Goal: Information Seeking & Learning: Compare options

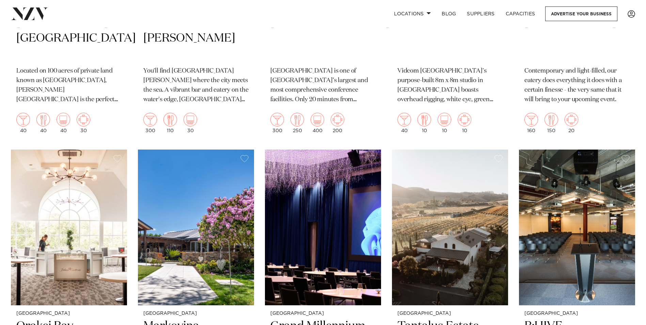
scroll to position [3417, 0]
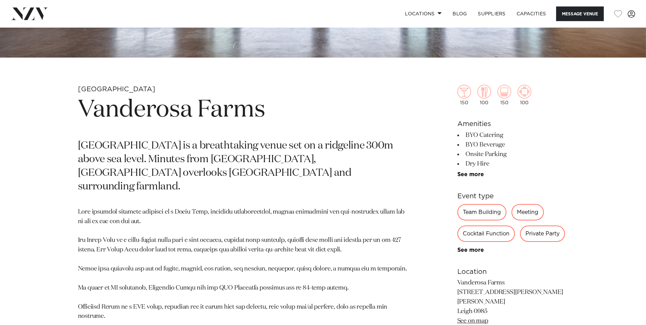
scroll to position [273, 0]
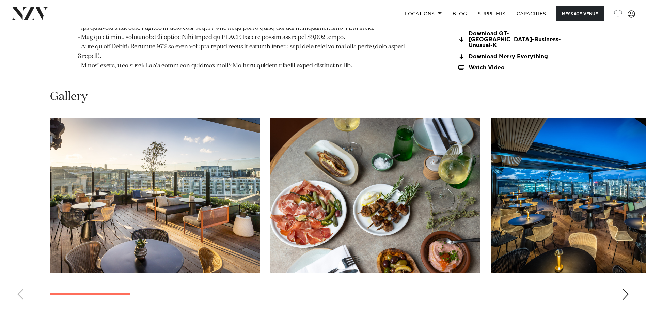
scroll to position [784, 0]
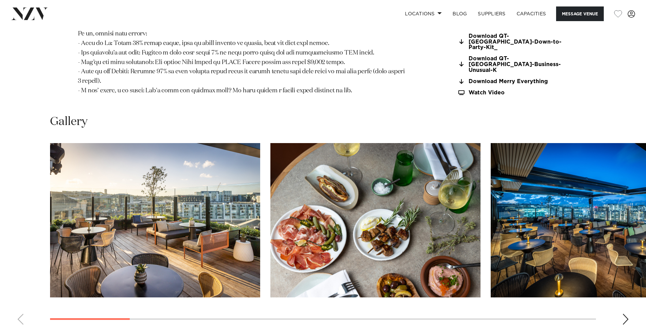
click at [627, 314] on div "Next slide" at bounding box center [625, 319] width 7 height 11
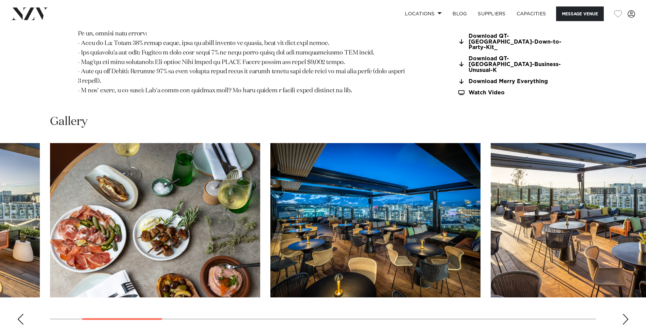
click at [627, 314] on div "Next slide" at bounding box center [625, 319] width 7 height 11
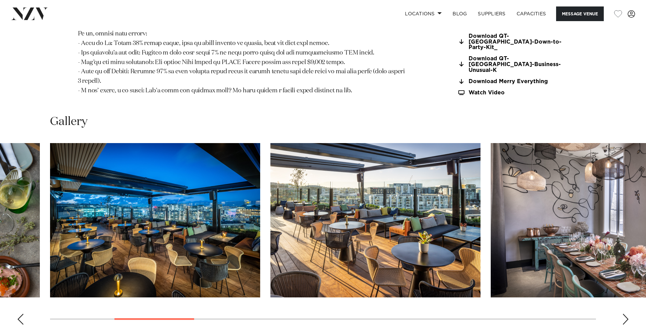
click at [627, 314] on div "Next slide" at bounding box center [625, 319] width 7 height 11
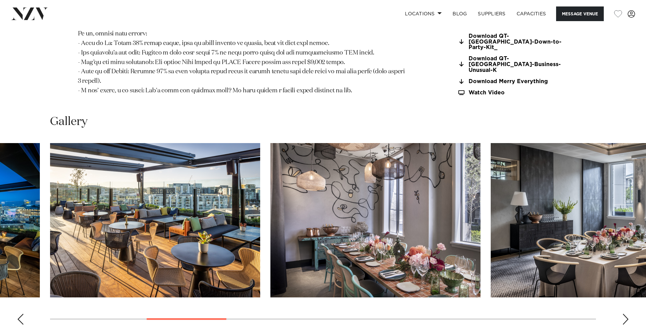
click at [627, 314] on div "Next slide" at bounding box center [625, 319] width 7 height 11
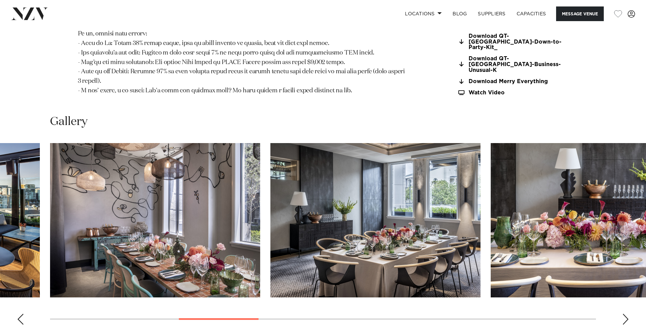
click at [627, 314] on div "Next slide" at bounding box center [625, 319] width 7 height 11
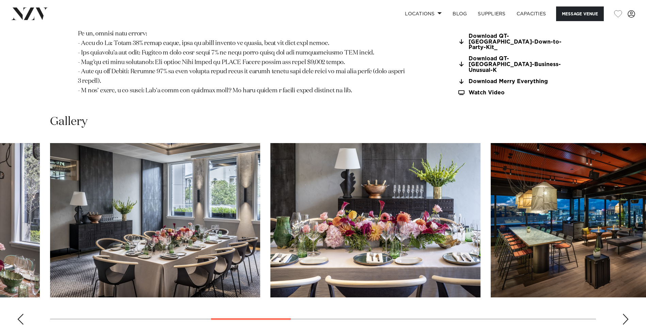
click at [627, 314] on div "Next slide" at bounding box center [625, 319] width 7 height 11
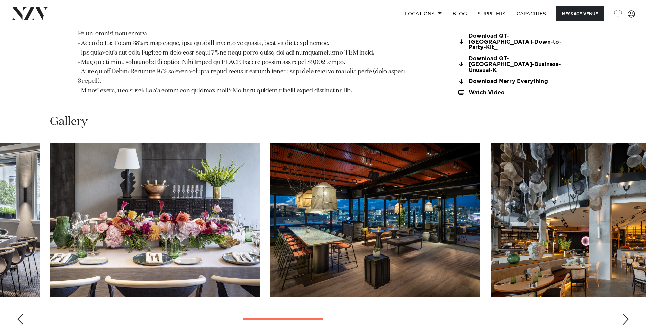
click at [627, 314] on div "Next slide" at bounding box center [625, 319] width 7 height 11
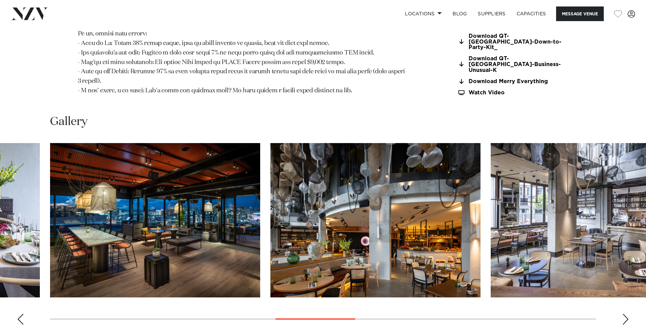
click at [627, 314] on div "Next slide" at bounding box center [625, 319] width 7 height 11
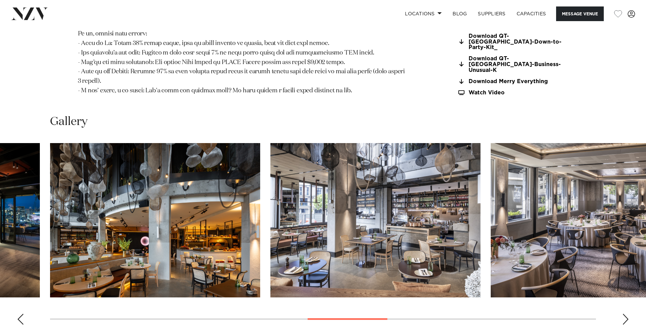
click at [627, 314] on div "Next slide" at bounding box center [625, 319] width 7 height 11
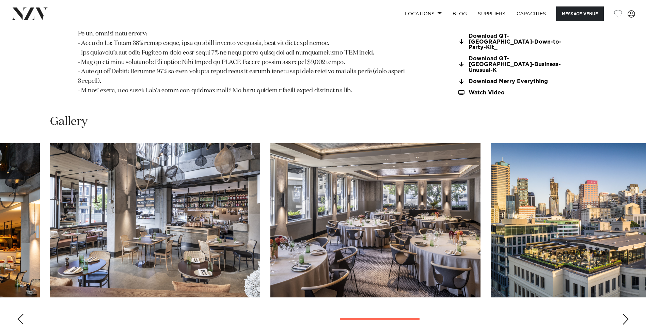
click at [627, 314] on div "Next slide" at bounding box center [625, 319] width 7 height 11
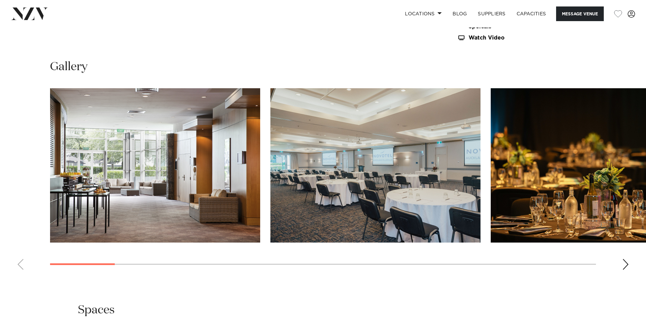
scroll to position [715, 0]
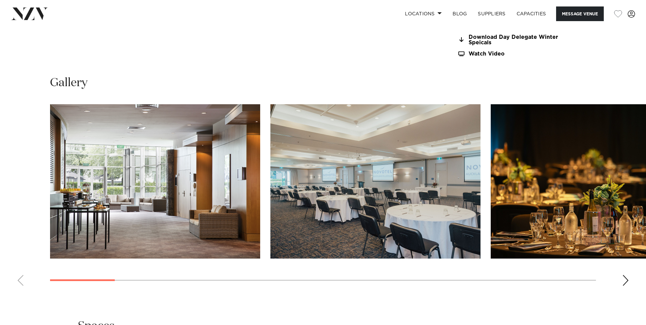
click at [626, 277] on div "Next slide" at bounding box center [625, 280] width 7 height 11
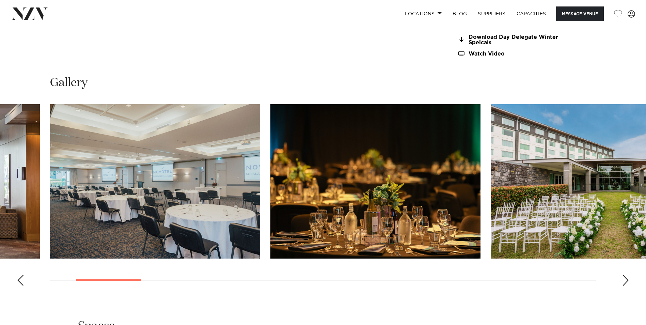
click at [626, 277] on div "Next slide" at bounding box center [625, 280] width 7 height 11
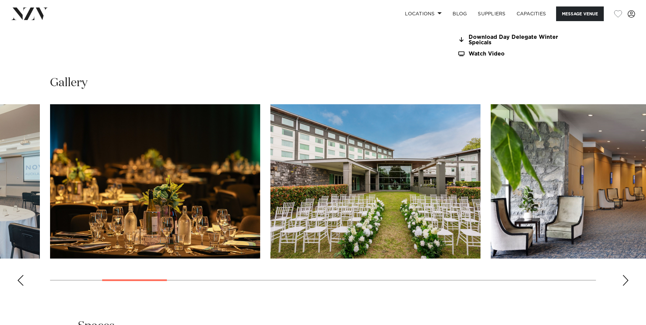
click at [626, 278] on div "Next slide" at bounding box center [625, 280] width 7 height 11
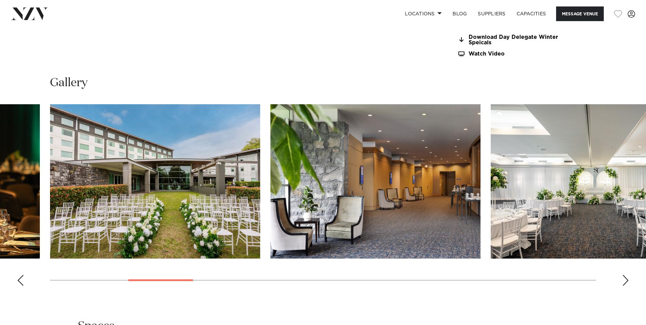
click at [626, 278] on div "Next slide" at bounding box center [625, 280] width 7 height 11
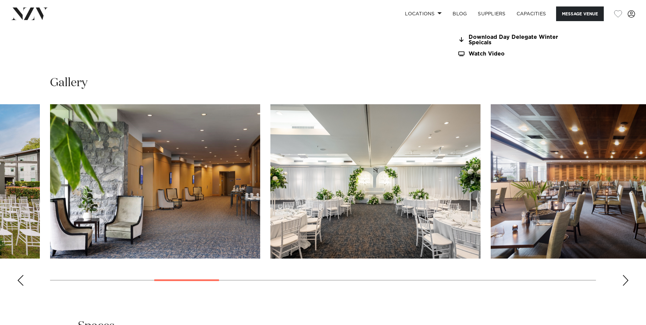
click at [626, 278] on div "Next slide" at bounding box center [625, 280] width 7 height 11
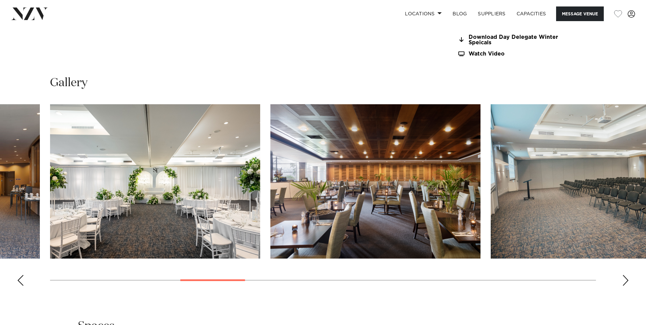
click at [626, 278] on div "Next slide" at bounding box center [625, 280] width 7 height 11
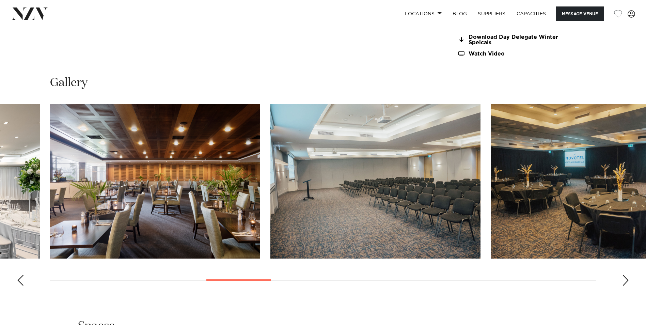
click at [626, 278] on div "Next slide" at bounding box center [625, 280] width 7 height 11
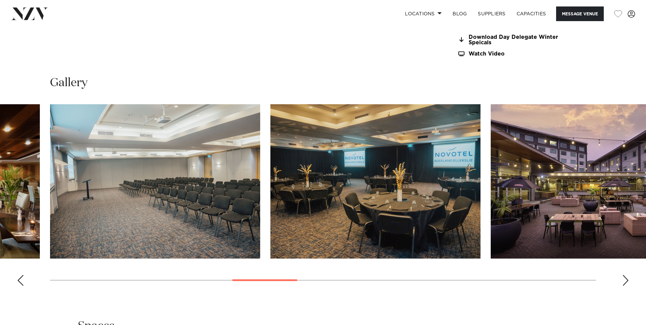
click at [626, 278] on div "Next slide" at bounding box center [625, 280] width 7 height 11
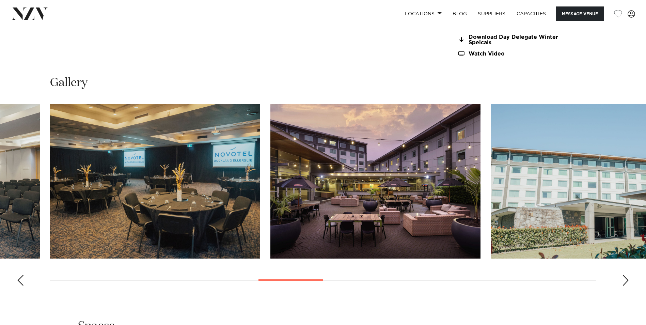
click at [626, 278] on div "Next slide" at bounding box center [625, 280] width 7 height 11
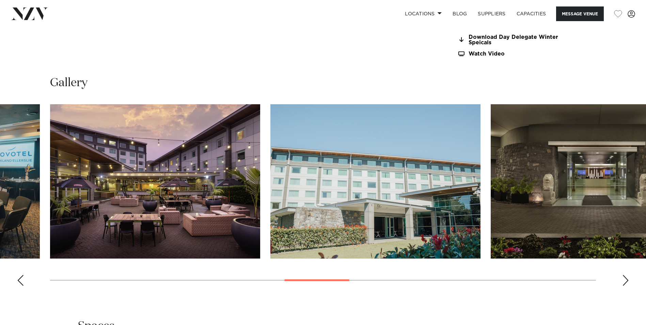
click at [626, 278] on div "Next slide" at bounding box center [625, 280] width 7 height 11
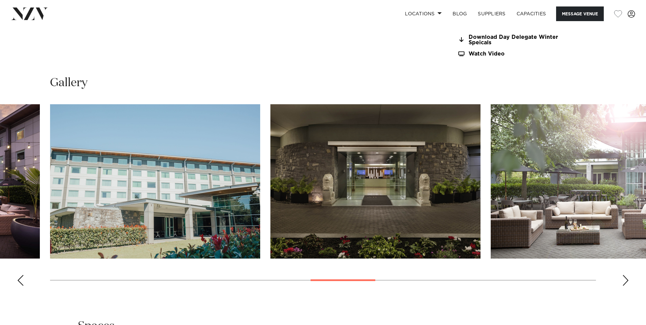
click at [626, 278] on div "Next slide" at bounding box center [625, 280] width 7 height 11
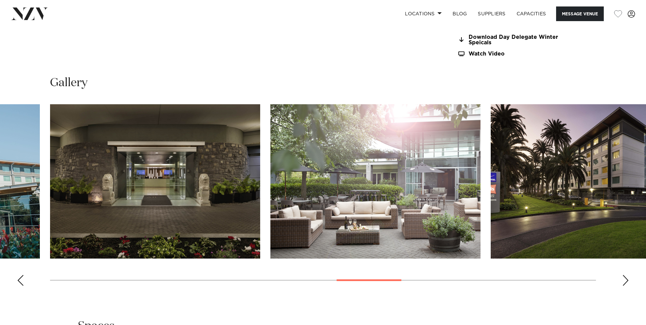
click at [626, 278] on div "Next slide" at bounding box center [625, 280] width 7 height 11
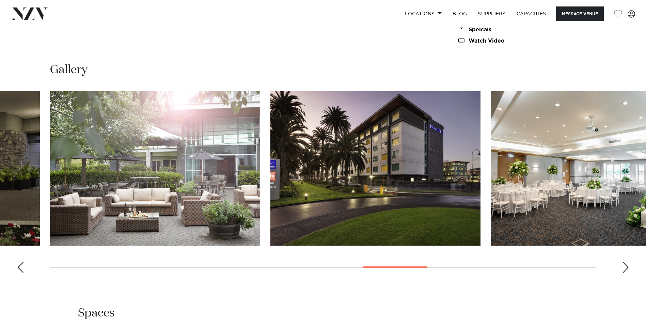
scroll to position [750, 0]
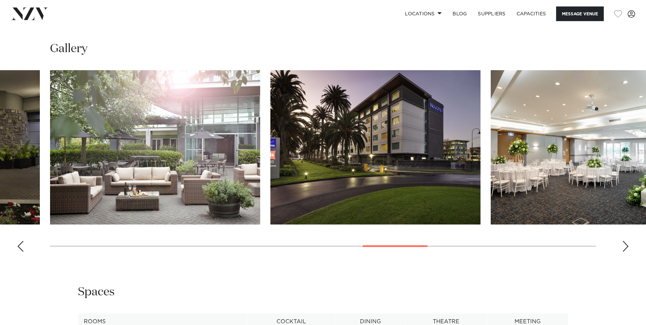
click at [628, 245] on div "Next slide" at bounding box center [625, 246] width 7 height 11
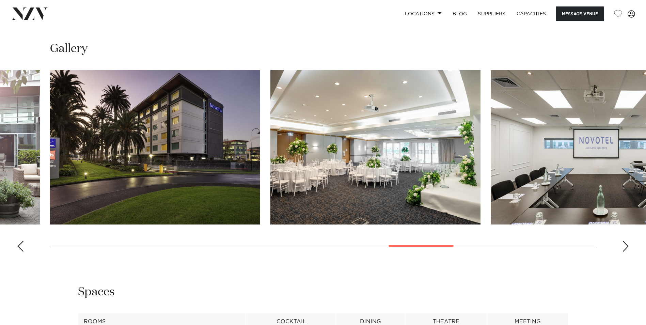
click at [627, 245] on div "Next slide" at bounding box center [625, 246] width 7 height 11
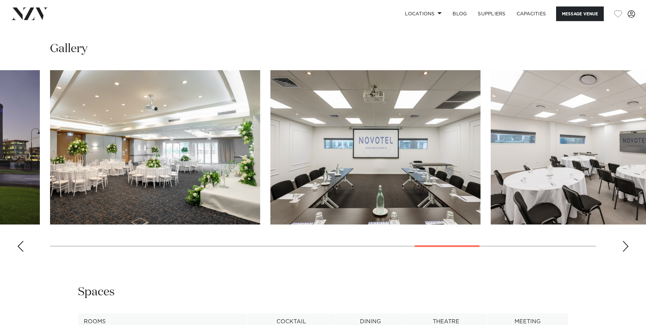
click at [627, 245] on div "Next slide" at bounding box center [625, 246] width 7 height 11
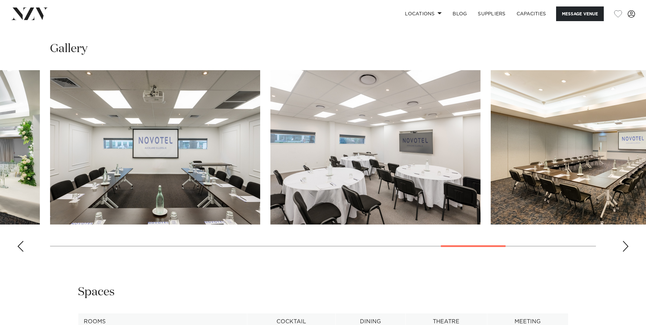
click at [627, 245] on div "Next slide" at bounding box center [625, 246] width 7 height 11
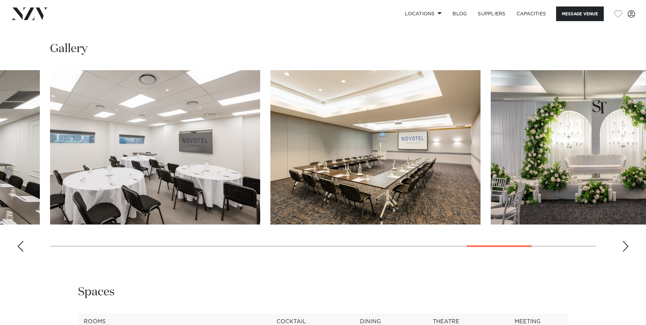
click at [627, 245] on div "Next slide" at bounding box center [625, 246] width 7 height 11
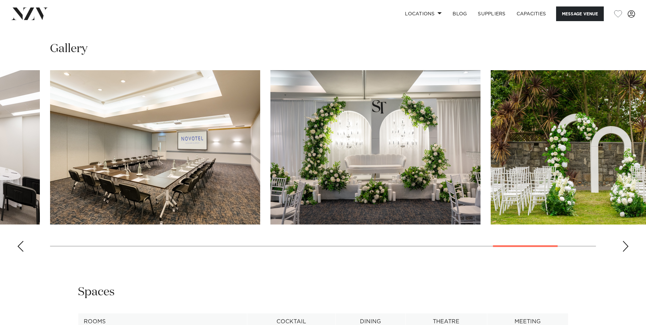
click at [627, 245] on div "Next slide" at bounding box center [625, 246] width 7 height 11
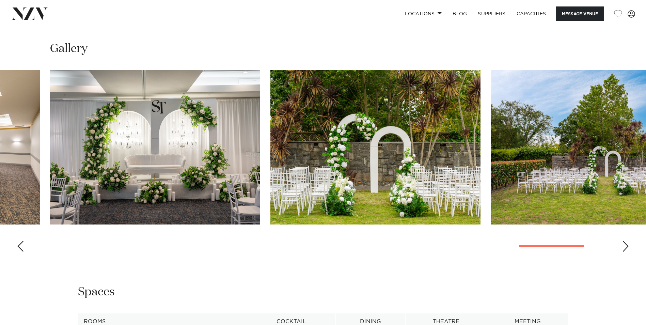
click at [627, 245] on div "Next slide" at bounding box center [625, 246] width 7 height 11
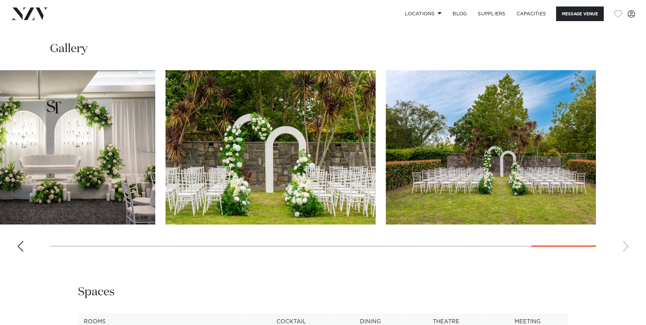
click at [627, 245] on swiper-container at bounding box center [323, 163] width 646 height 187
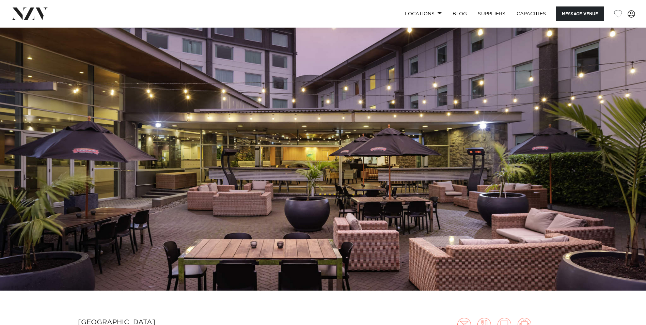
scroll to position [0, 0]
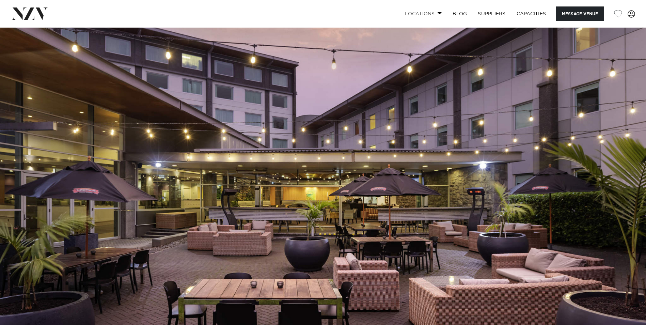
click at [431, 13] on link "Locations" at bounding box center [424, 13] width 48 height 15
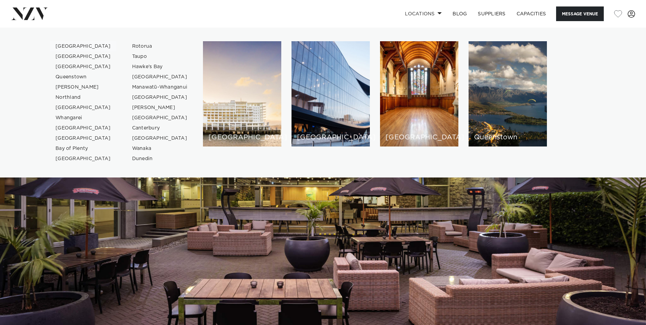
click at [69, 46] on link "[GEOGRAPHIC_DATA]" at bounding box center [83, 46] width 66 height 10
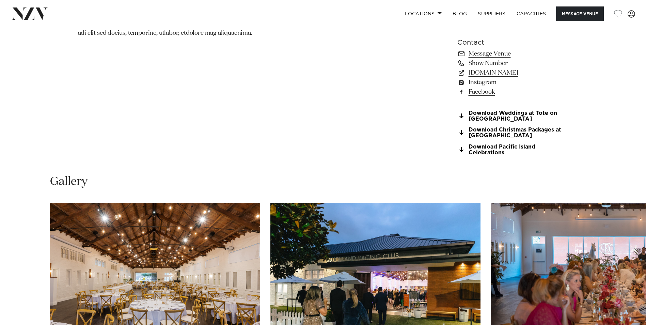
scroll to position [681, 0]
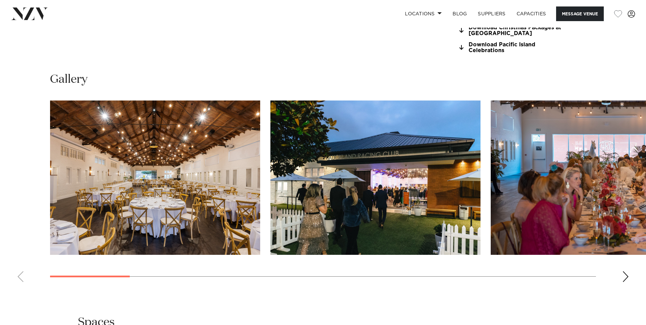
click at [627, 275] on div "Next slide" at bounding box center [625, 276] width 7 height 11
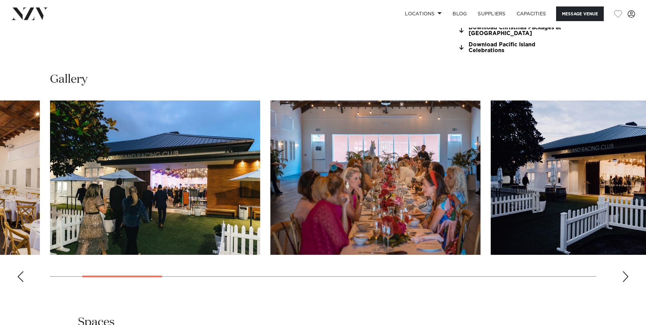
click at [625, 276] on div "Next slide" at bounding box center [625, 276] width 7 height 11
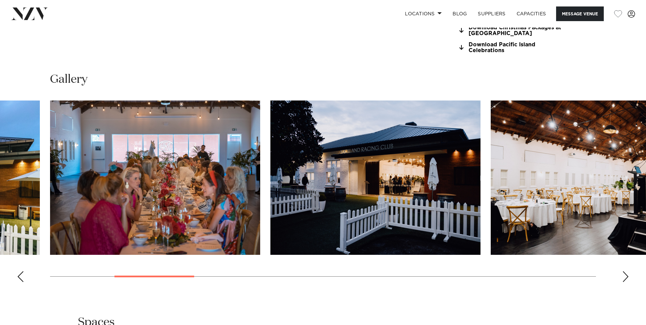
click at [625, 276] on div "Next slide" at bounding box center [625, 276] width 7 height 11
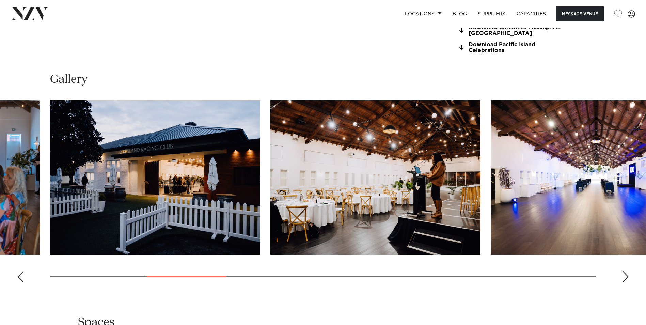
click at [625, 276] on div "Next slide" at bounding box center [625, 276] width 7 height 11
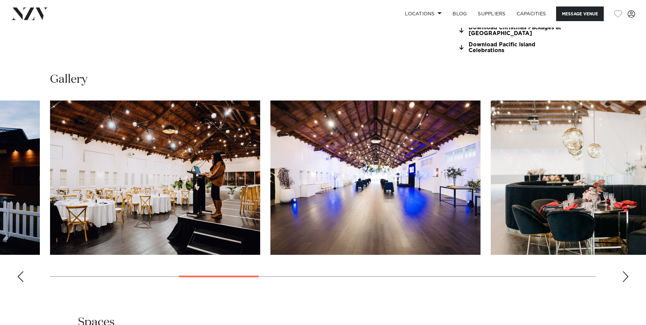
click at [625, 276] on div "Next slide" at bounding box center [625, 276] width 7 height 11
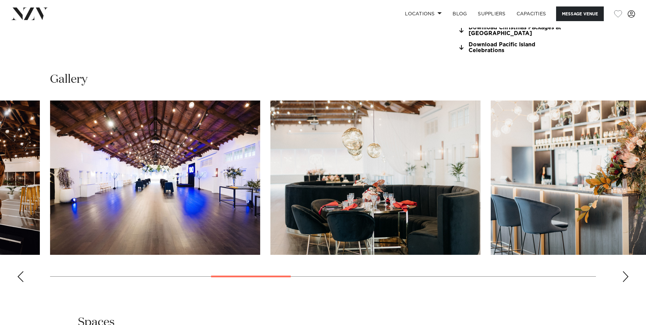
click at [625, 276] on div "Next slide" at bounding box center [625, 276] width 7 height 11
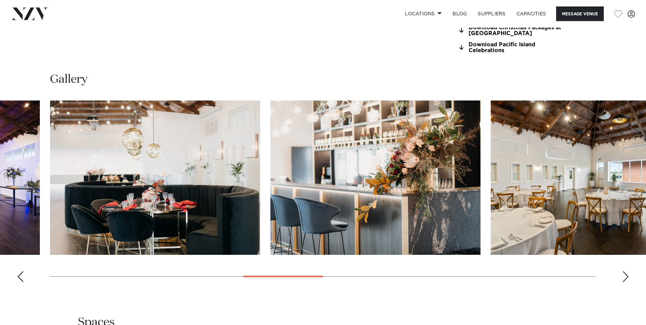
click at [625, 276] on div "Next slide" at bounding box center [625, 276] width 7 height 11
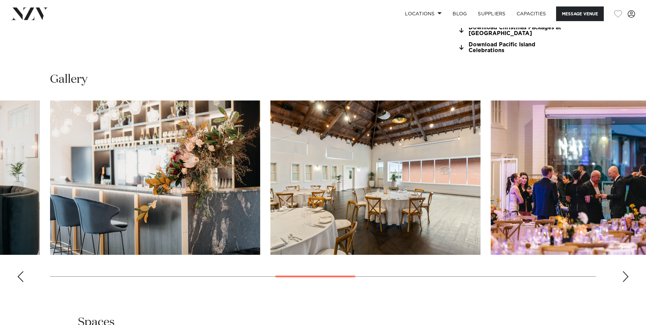
click at [625, 276] on div "Next slide" at bounding box center [625, 276] width 7 height 11
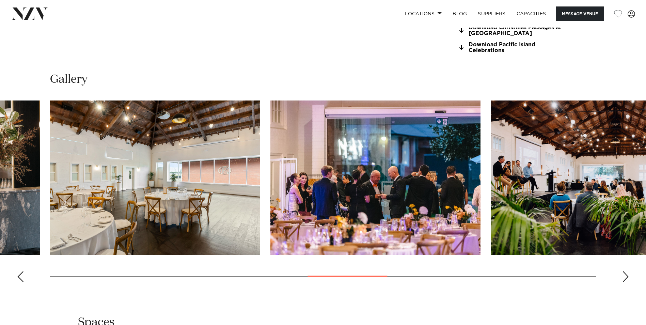
click at [625, 276] on div "Next slide" at bounding box center [625, 276] width 7 height 11
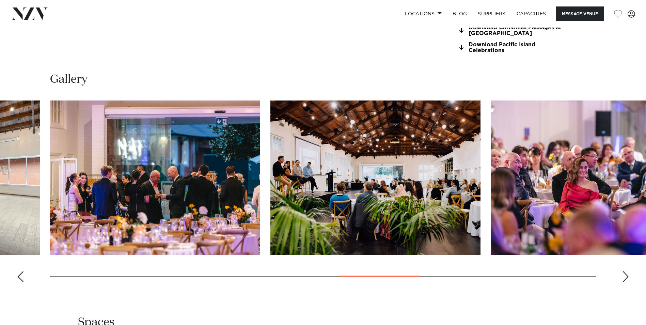
click at [625, 276] on div "Next slide" at bounding box center [625, 276] width 7 height 11
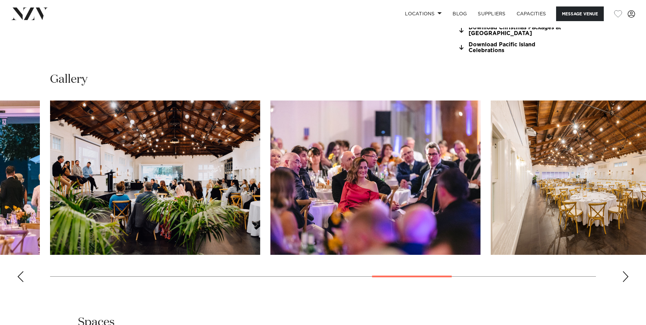
click at [144, 178] on img "11 / 17" at bounding box center [155, 178] width 210 height 154
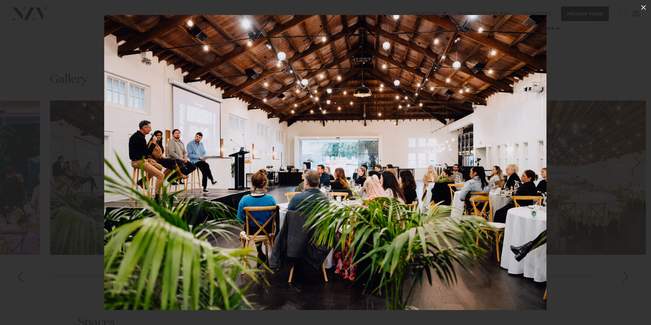
click at [645, 7] on icon at bounding box center [644, 7] width 8 height 8
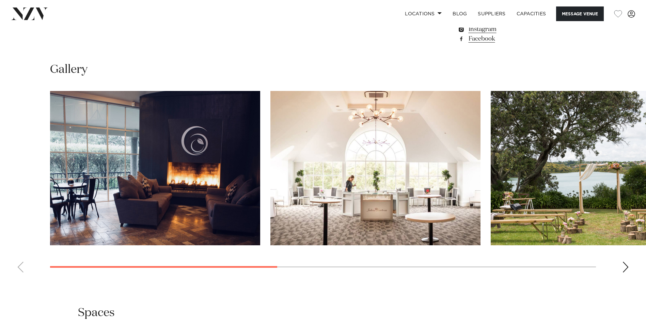
scroll to position [647, 0]
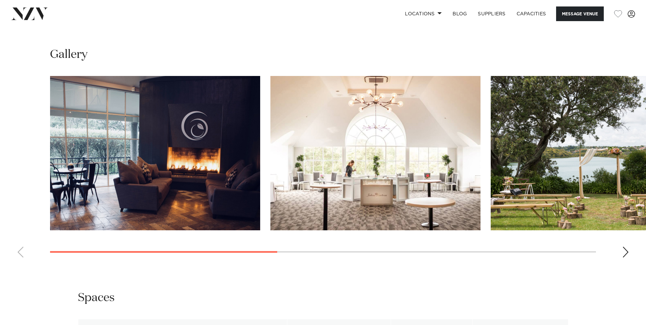
click at [629, 253] on div "Next slide" at bounding box center [625, 252] width 7 height 11
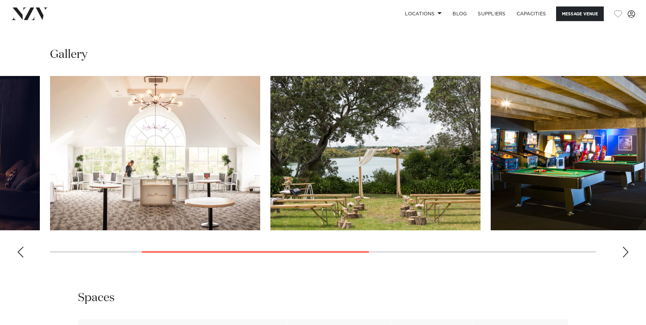
click at [627, 252] on div "Next slide" at bounding box center [625, 252] width 7 height 11
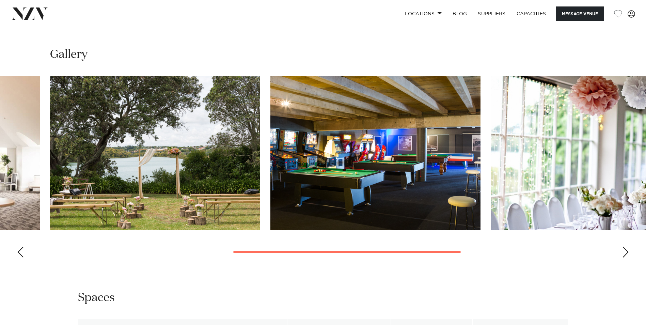
click at [627, 252] on div "Next slide" at bounding box center [625, 252] width 7 height 11
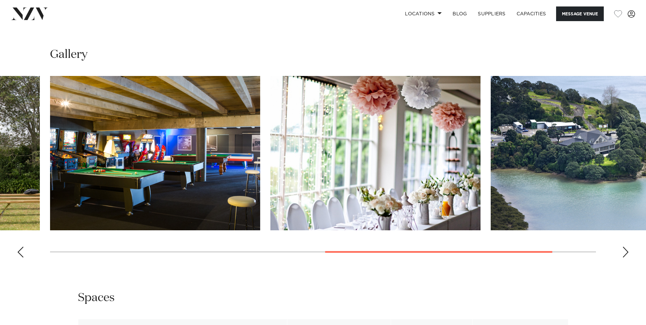
click at [627, 252] on div "Next slide" at bounding box center [625, 252] width 7 height 11
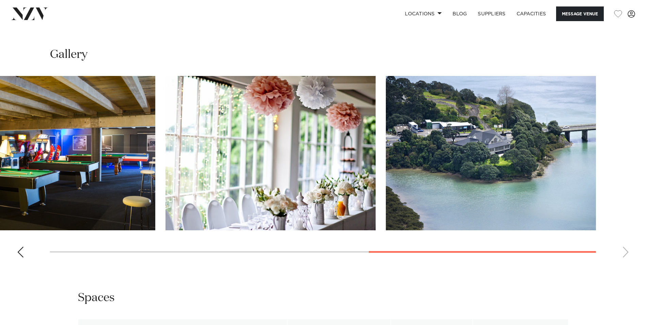
click at [26, 251] on swiper-container at bounding box center [323, 169] width 646 height 187
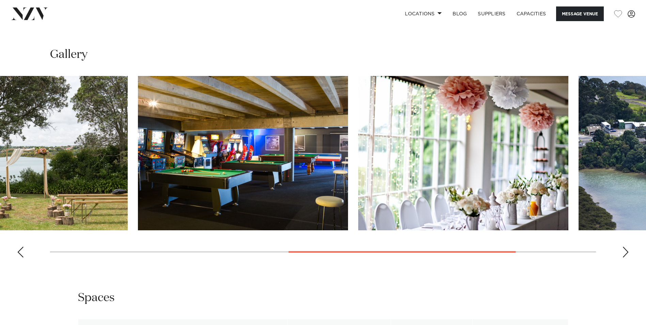
click at [510, 194] on img "5 / 6" at bounding box center [463, 153] width 210 height 154
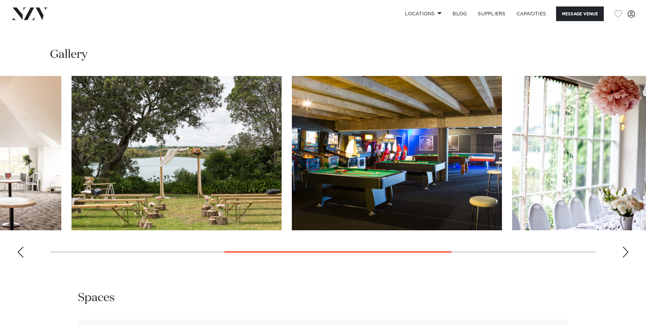
click at [489, 180] on img "4 / 6" at bounding box center [397, 153] width 210 height 154
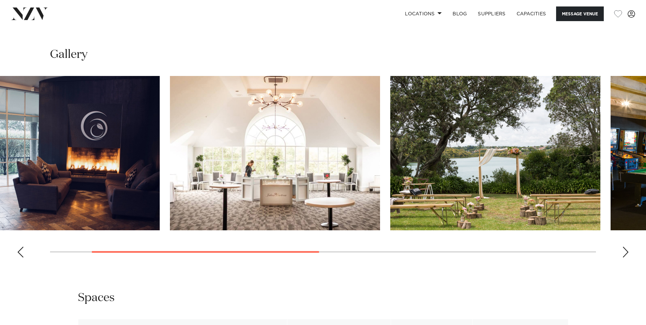
click at [380, 170] on img "2 / 6" at bounding box center [275, 153] width 210 height 154
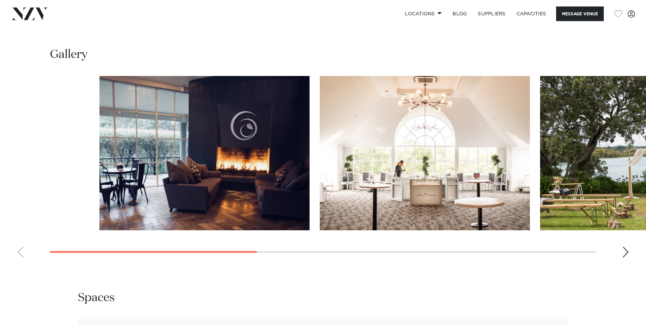
click at [0, 0] on slot at bounding box center [0, 0] width 0 height 0
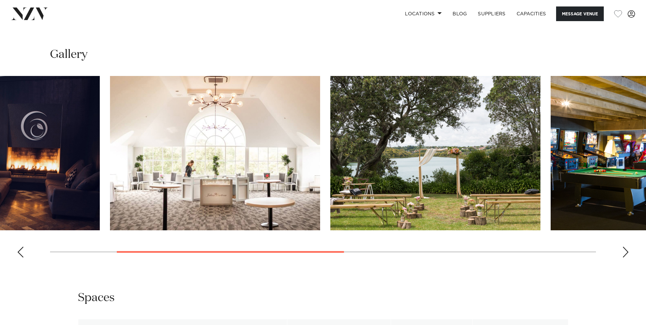
click at [0, 112] on html "Locations Auckland Wellington Christchurch Queenstown Hamilton Northland Bay of…" at bounding box center [323, 276] width 646 height 1847
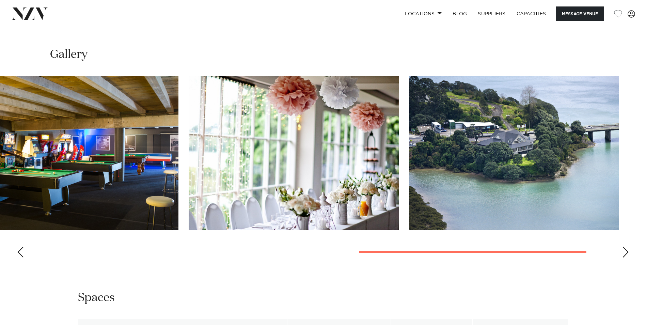
click at [0, 130] on img "4 / 6" at bounding box center [73, 153] width 210 height 154
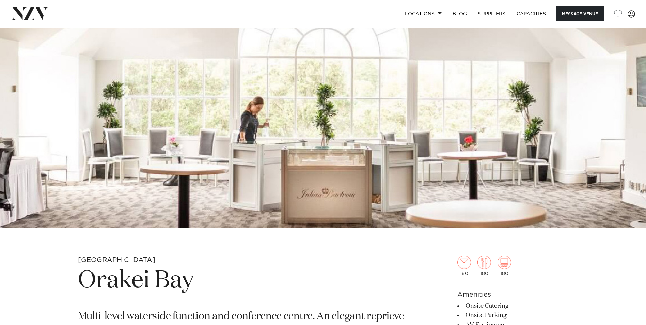
scroll to position [0, 0]
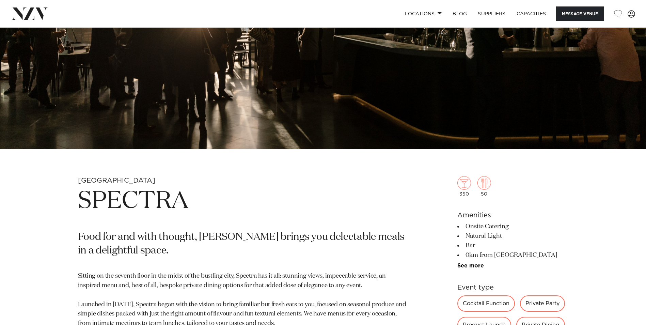
scroll to position [204, 0]
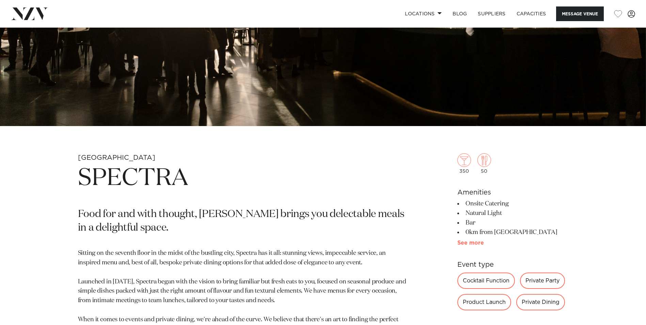
click at [463, 245] on link "See more" at bounding box center [484, 242] width 53 height 5
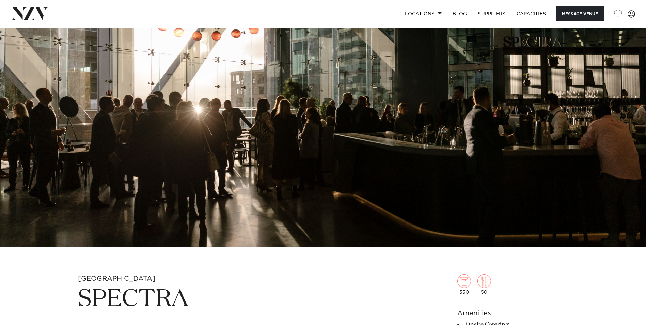
scroll to position [0, 0]
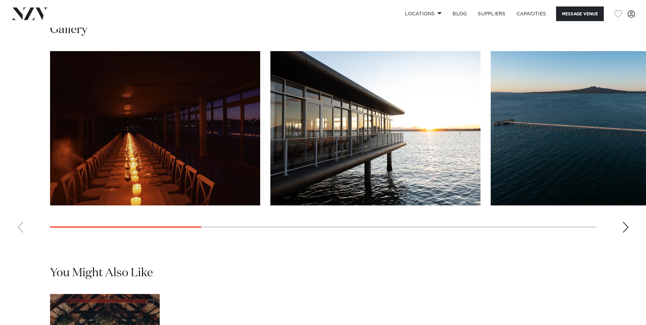
scroll to position [681, 0]
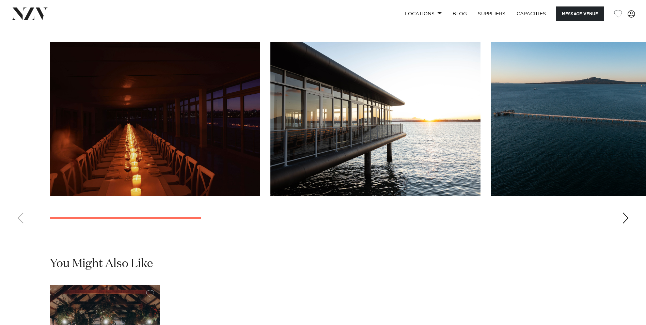
click at [626, 224] on div "Next slide" at bounding box center [625, 218] width 7 height 11
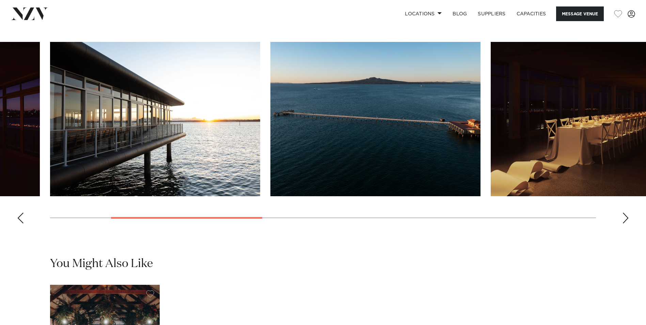
click at [626, 224] on div "Next slide" at bounding box center [625, 218] width 7 height 11
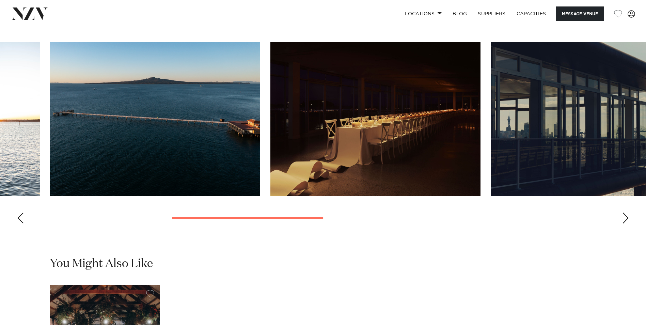
click at [626, 224] on div "Next slide" at bounding box center [625, 218] width 7 height 11
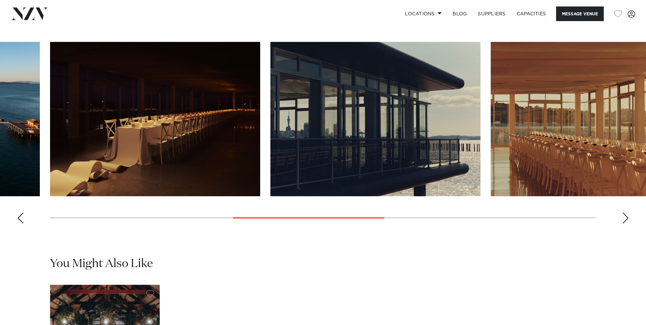
click at [626, 224] on div "Next slide" at bounding box center [625, 218] width 7 height 11
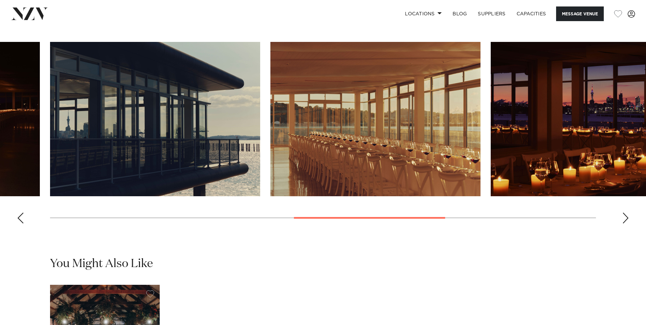
click at [626, 224] on div "Next slide" at bounding box center [625, 218] width 7 height 11
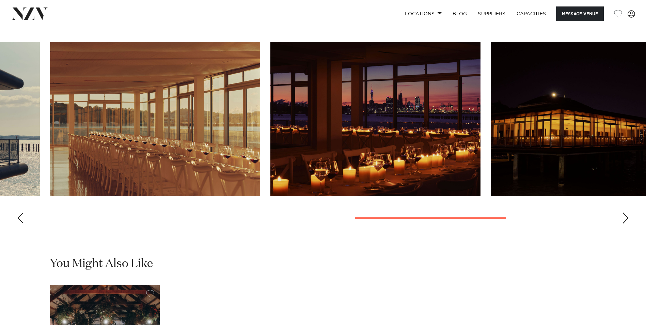
click at [626, 224] on div "Next slide" at bounding box center [625, 218] width 7 height 11
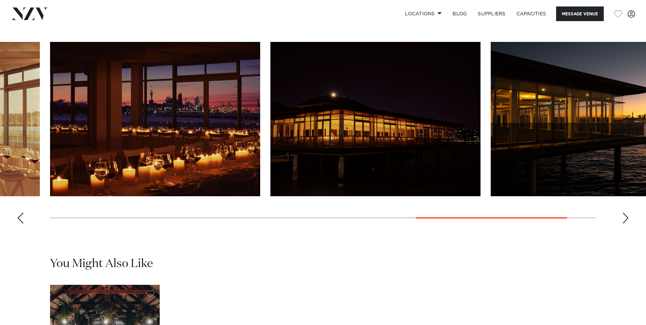
click at [626, 224] on div "Next slide" at bounding box center [625, 218] width 7 height 11
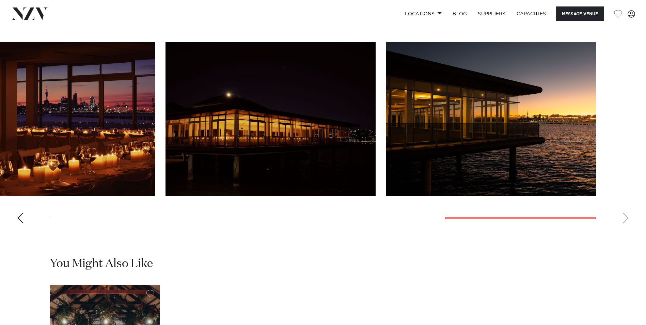
click at [626, 229] on swiper-container at bounding box center [323, 135] width 646 height 187
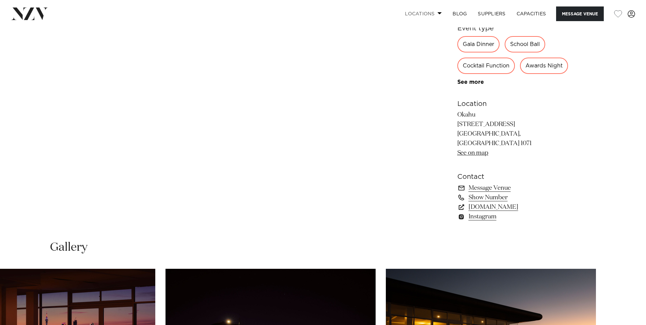
scroll to position [409, 0]
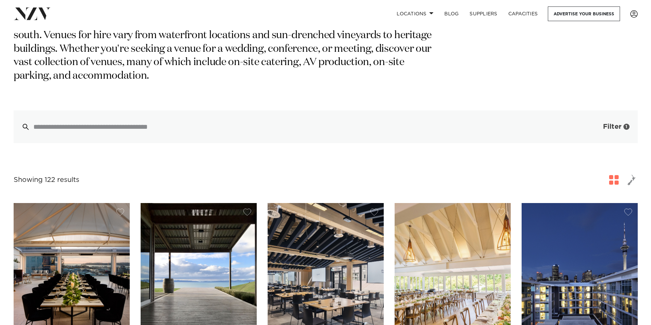
scroll to position [102, 0]
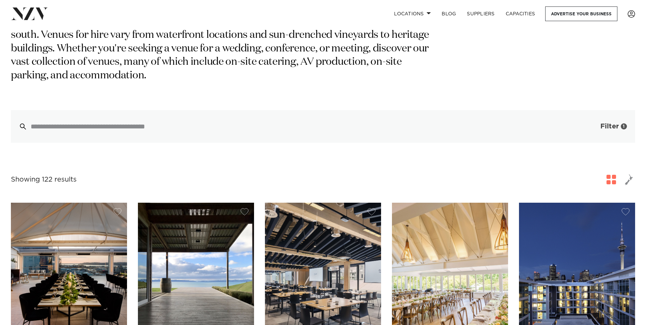
click at [614, 123] on span "Filter" at bounding box center [610, 126] width 18 height 7
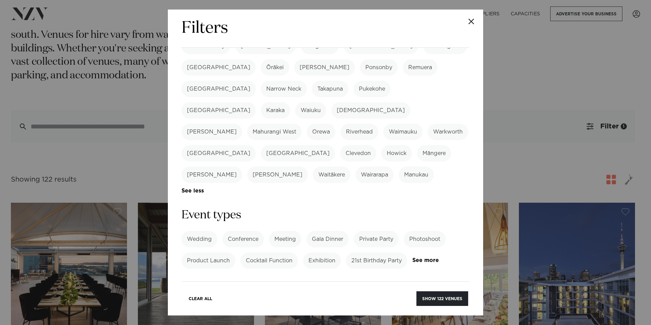
scroll to position [273, 0]
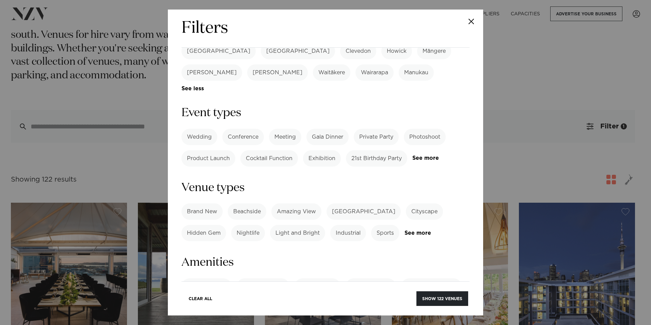
click at [242, 129] on label "Conference" at bounding box center [243, 137] width 42 height 16
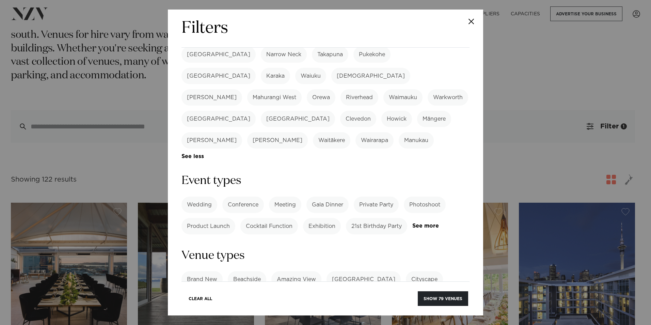
scroll to position [204, 0]
click at [324, 197] on label "Gala Dinner" at bounding box center [328, 205] width 42 height 16
click at [413, 224] on link "See more" at bounding box center [439, 227] width 53 height 6
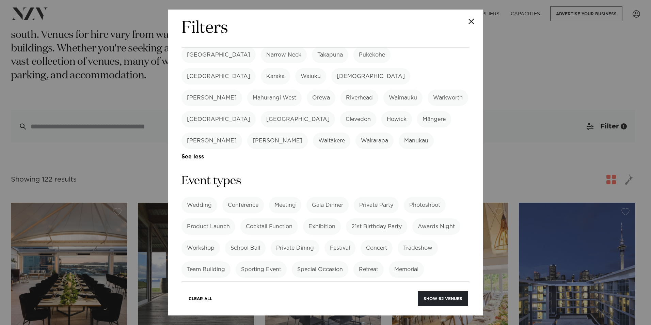
click at [212, 283] on label "Corporate Event" at bounding box center [209, 291] width 55 height 16
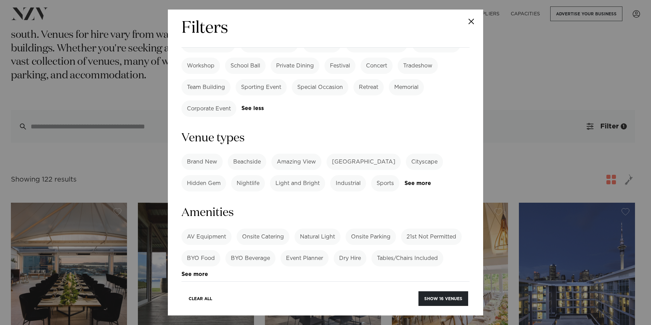
scroll to position [375, 0]
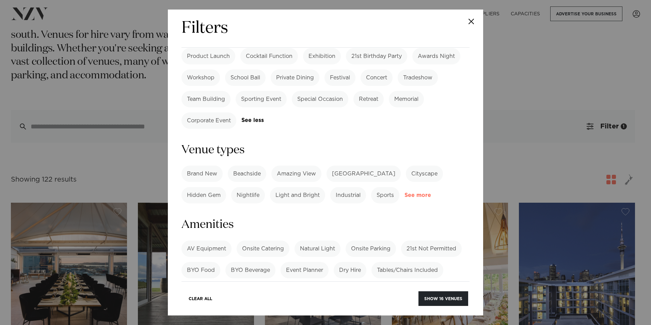
click at [427, 192] on link "See more" at bounding box center [431, 195] width 53 height 6
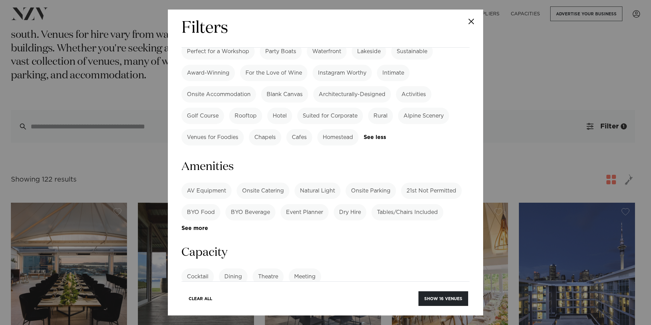
scroll to position [613, 0]
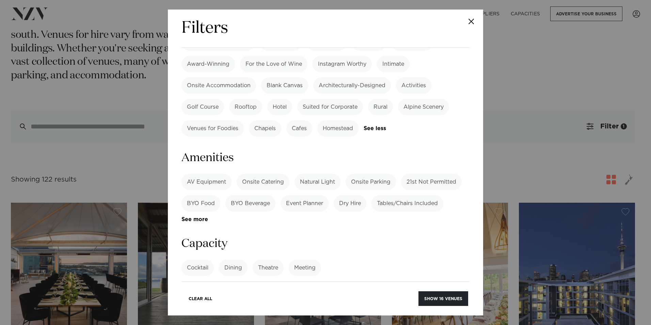
click at [347, 174] on label "Onsite Parking" at bounding box center [371, 182] width 50 height 16
click at [209, 174] on label "AV Equipment" at bounding box center [207, 182] width 50 height 16
click at [322, 174] on div "AV Equipment Onsite Catering Natural Light Onsite Parking 21st Not Permitted BY…" at bounding box center [326, 198] width 288 height 49
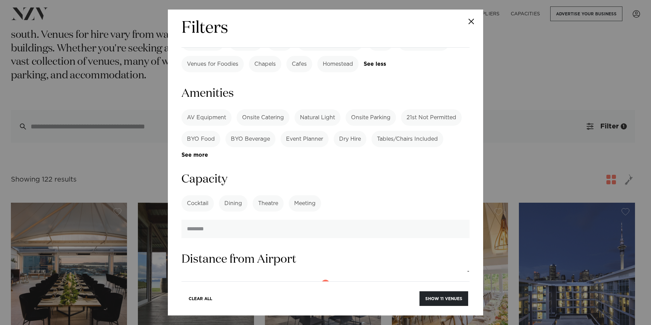
scroll to position [681, 0]
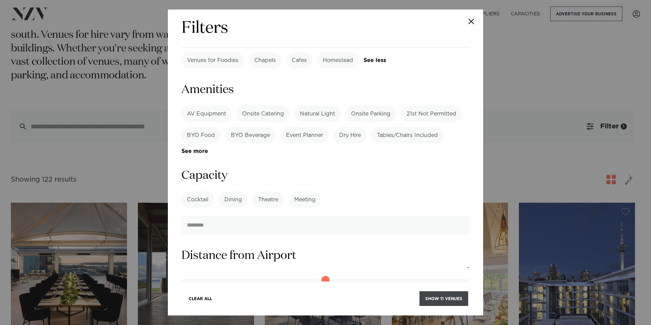
click at [435, 298] on button "Show 11 venues" at bounding box center [444, 298] width 49 height 15
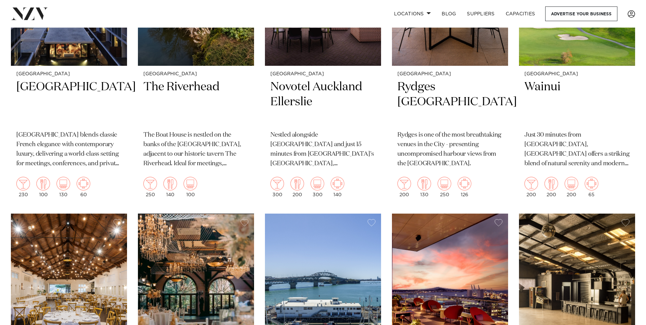
scroll to position [102, 0]
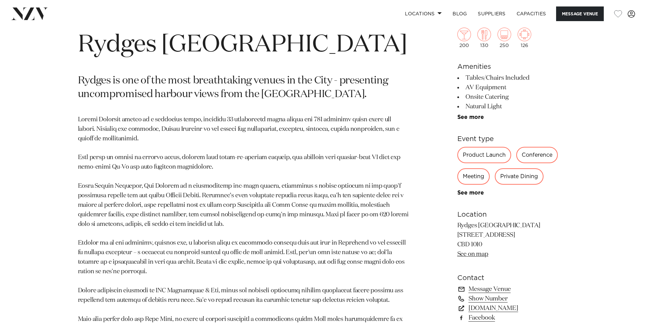
scroll to position [341, 0]
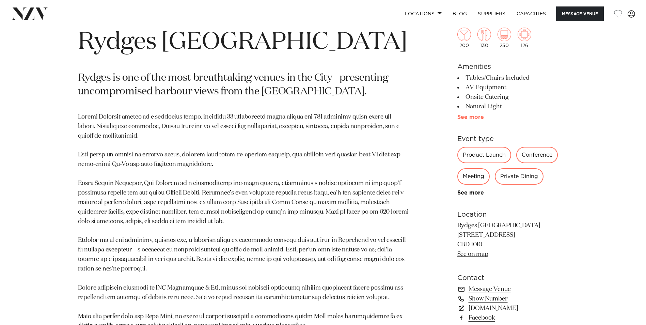
click at [475, 116] on link "See more" at bounding box center [484, 116] width 53 height 5
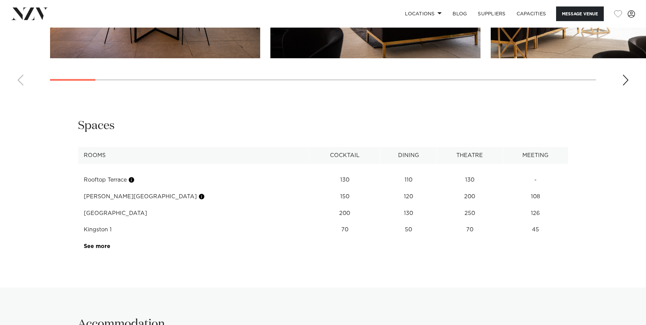
scroll to position [1022, 0]
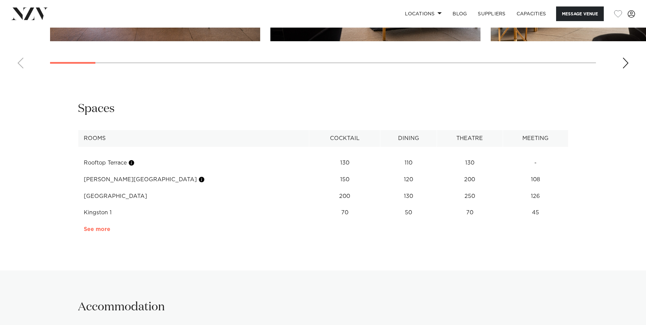
click at [91, 230] on link "See more" at bounding box center [110, 229] width 53 height 5
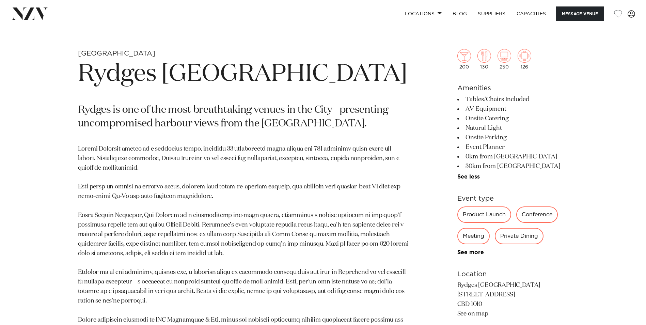
scroll to position [307, 0]
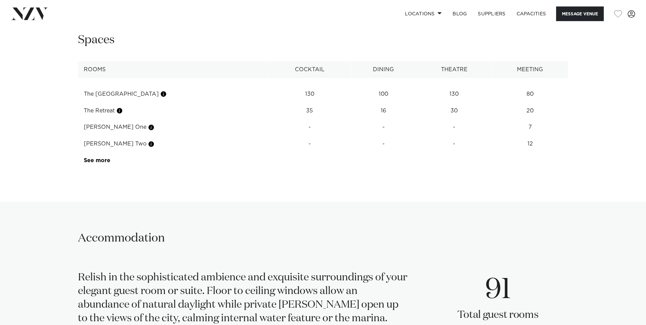
scroll to position [954, 0]
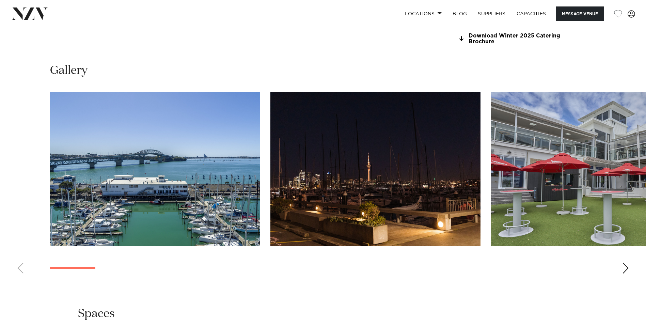
scroll to position [715, 0]
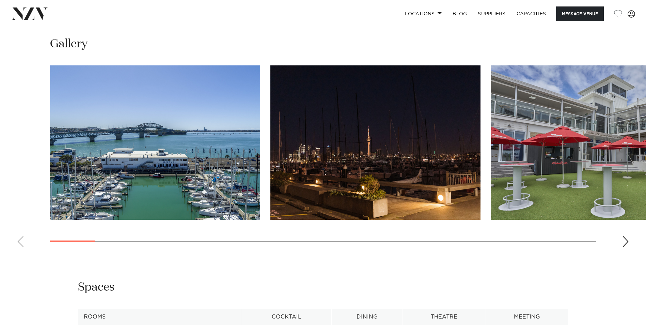
click at [623, 244] on div "Next slide" at bounding box center [625, 241] width 7 height 11
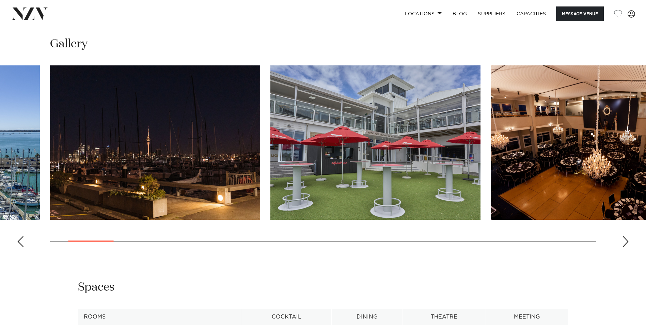
click at [623, 244] on div "Next slide" at bounding box center [625, 241] width 7 height 11
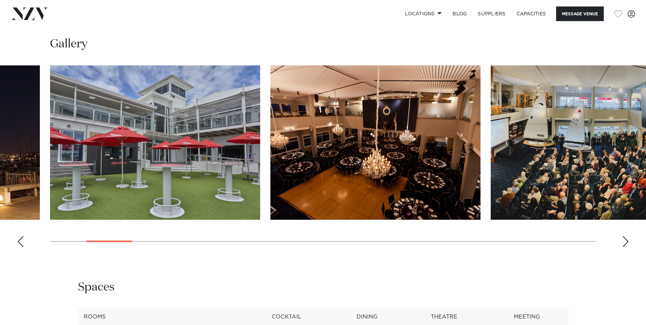
click at [623, 244] on div "Next slide" at bounding box center [625, 241] width 7 height 11
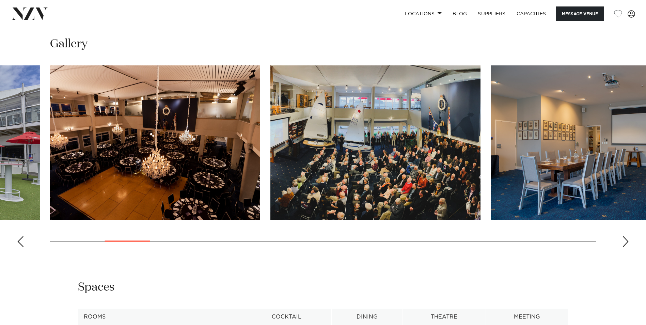
click at [623, 244] on div "Next slide" at bounding box center [625, 241] width 7 height 11
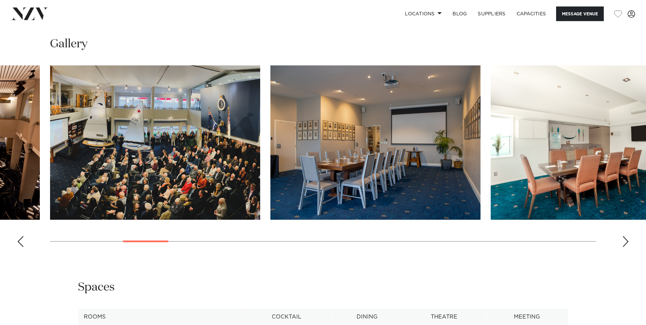
click at [623, 244] on div "Next slide" at bounding box center [625, 241] width 7 height 11
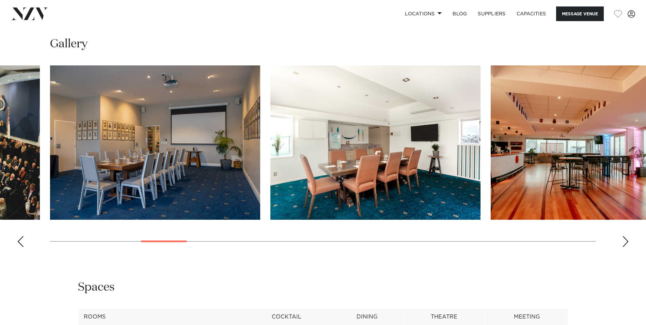
click at [623, 244] on div "Next slide" at bounding box center [625, 241] width 7 height 11
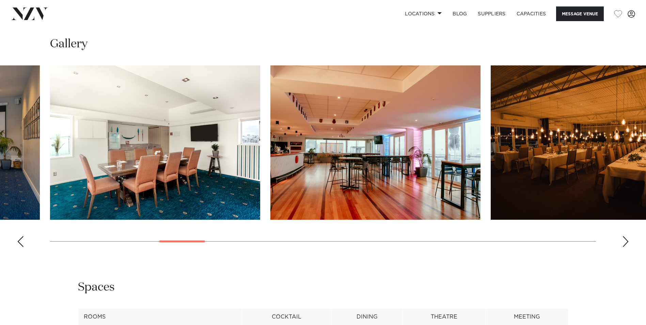
click at [623, 244] on div "Next slide" at bounding box center [625, 241] width 7 height 11
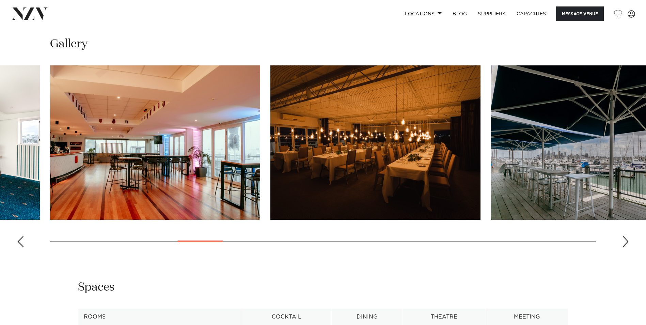
click at [623, 244] on div "Next slide" at bounding box center [625, 241] width 7 height 11
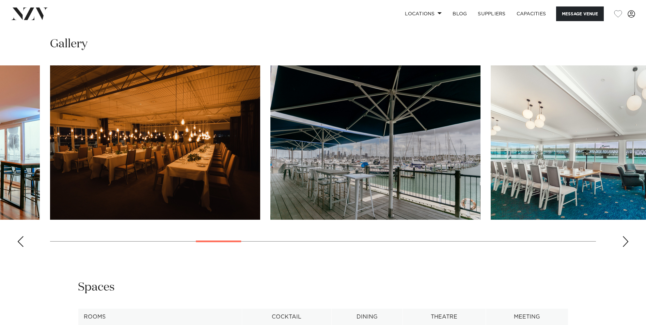
click at [623, 244] on div "Next slide" at bounding box center [625, 241] width 7 height 11
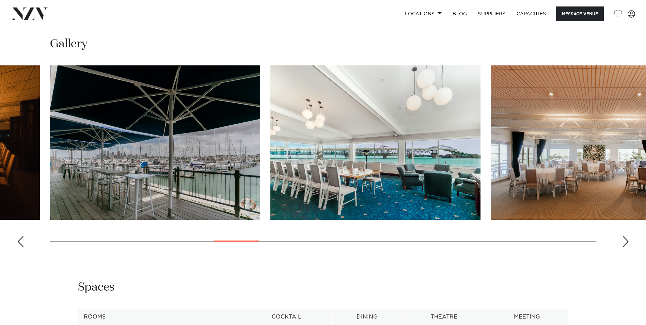
click at [623, 244] on div "Next slide" at bounding box center [625, 241] width 7 height 11
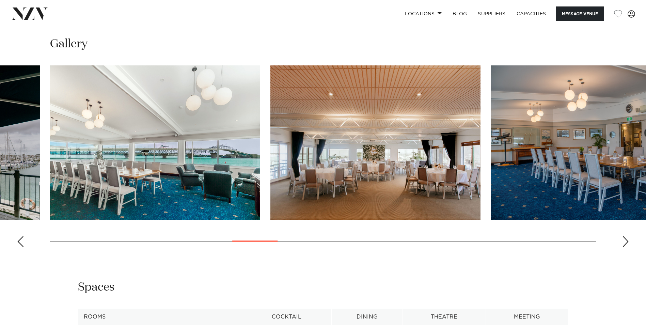
click at [623, 244] on div "Next slide" at bounding box center [625, 241] width 7 height 11
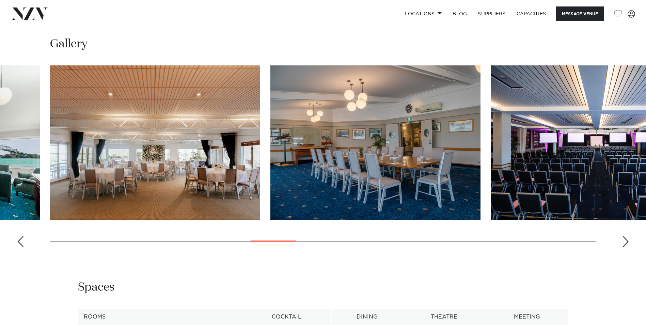
click at [623, 244] on div "Next slide" at bounding box center [625, 241] width 7 height 11
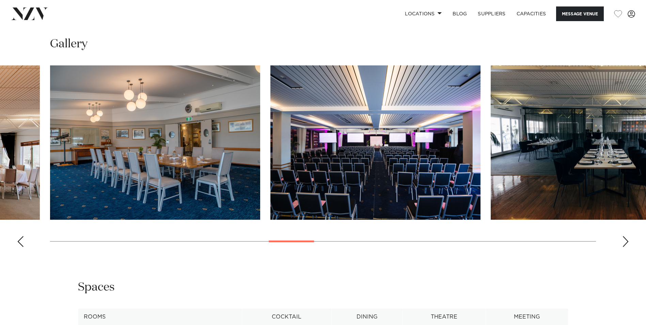
click at [623, 244] on div "Next slide" at bounding box center [625, 241] width 7 height 11
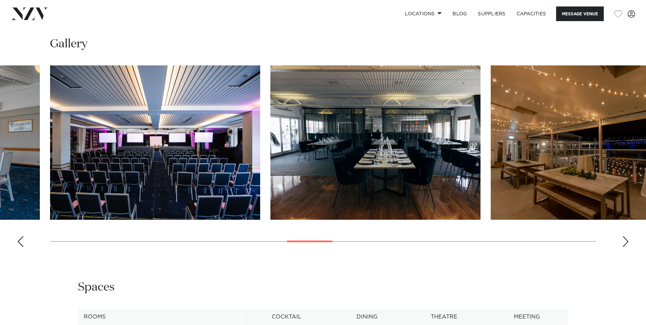
click at [623, 244] on div "Next slide" at bounding box center [625, 241] width 7 height 11
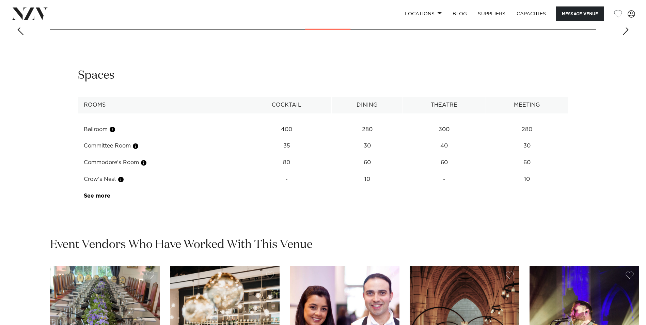
scroll to position [920, 0]
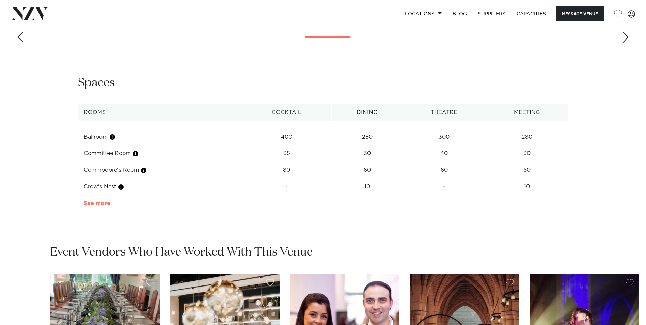
click at [107, 202] on link "See more" at bounding box center [110, 203] width 53 height 5
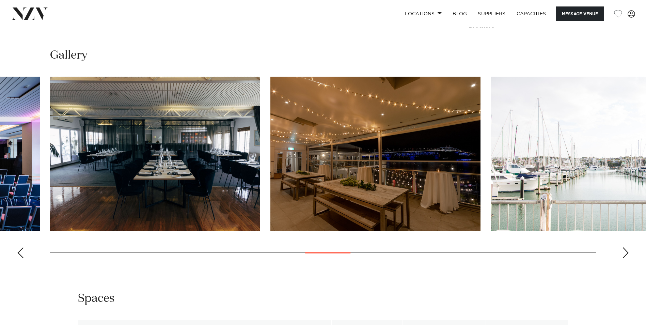
scroll to position [715, 0]
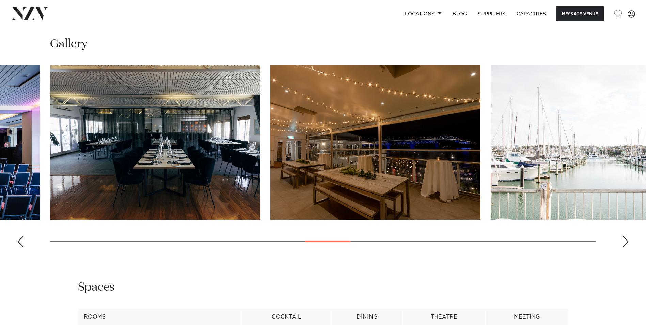
click at [23, 244] on div "Previous slide" at bounding box center [20, 241] width 7 height 11
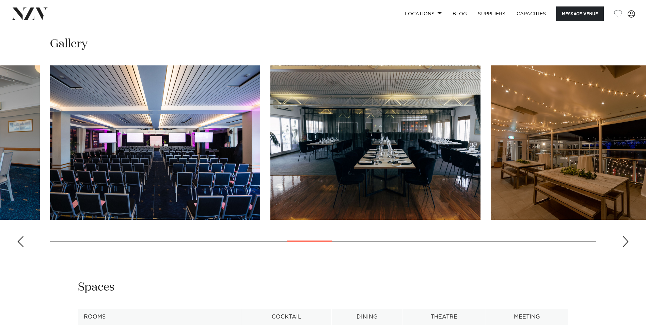
click at [23, 244] on div "Previous slide" at bounding box center [20, 241] width 7 height 11
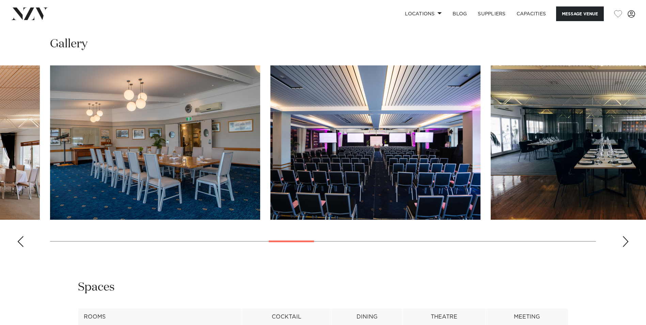
click at [23, 244] on div "Previous slide" at bounding box center [20, 241] width 7 height 11
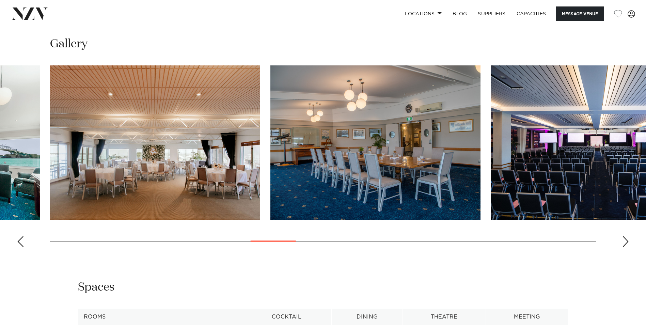
click at [23, 244] on div "Previous slide" at bounding box center [20, 241] width 7 height 11
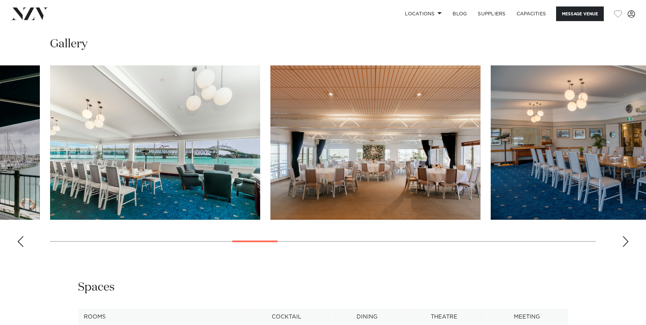
click at [23, 244] on div "Previous slide" at bounding box center [20, 241] width 7 height 11
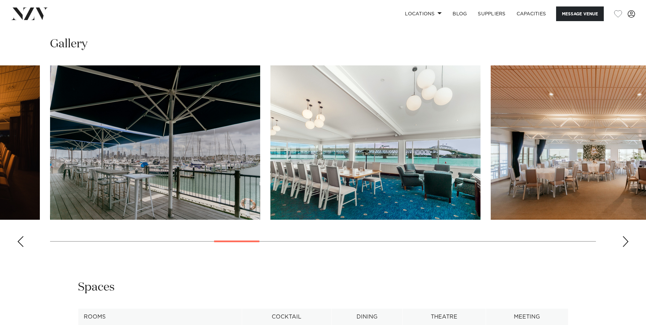
click at [23, 244] on div "Previous slide" at bounding box center [20, 241] width 7 height 11
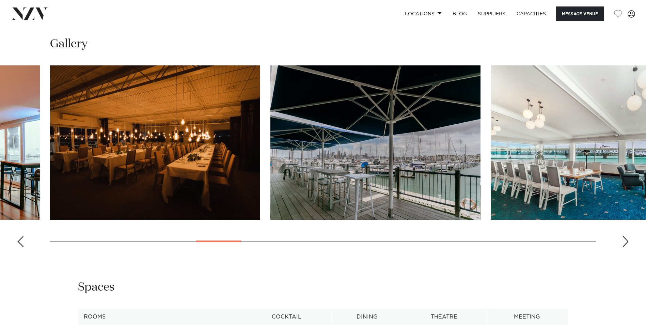
click at [23, 244] on div "Previous slide" at bounding box center [20, 241] width 7 height 11
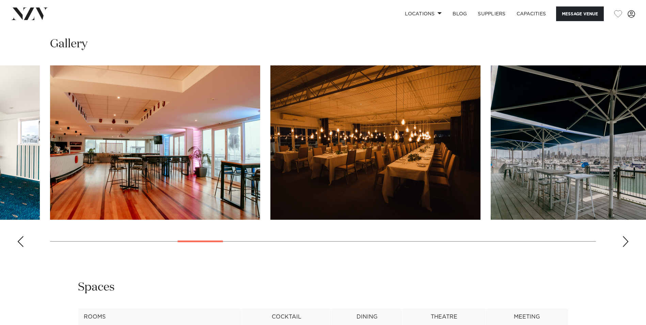
click at [23, 244] on div "Previous slide" at bounding box center [20, 241] width 7 height 11
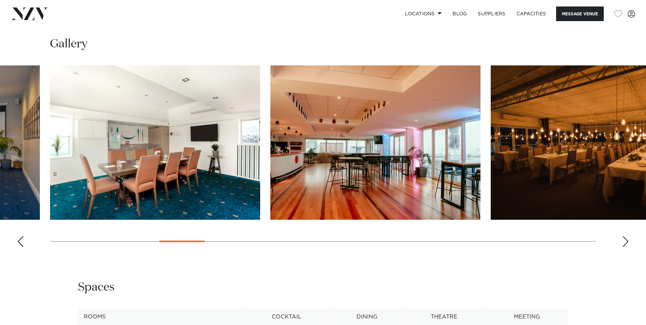
click at [23, 244] on div "Previous slide" at bounding box center [20, 241] width 7 height 11
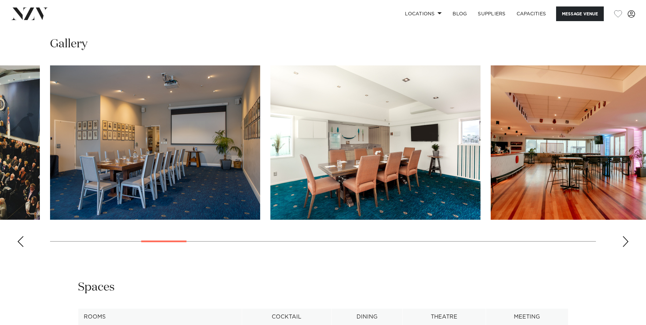
click at [23, 244] on div "Previous slide" at bounding box center [20, 241] width 7 height 11
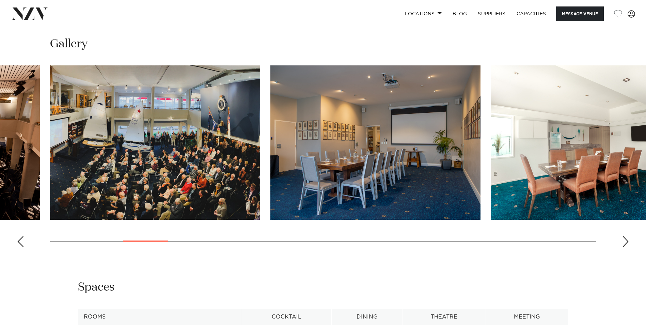
click at [23, 244] on div "Previous slide" at bounding box center [20, 241] width 7 height 11
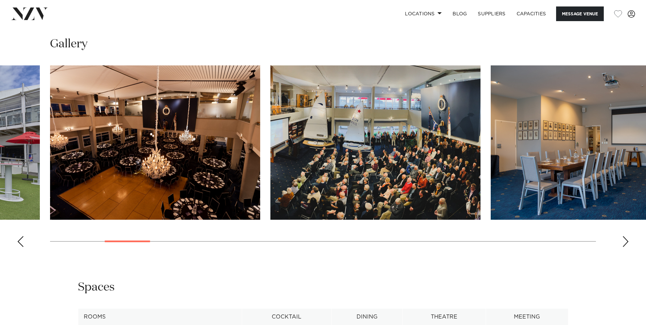
click at [148, 174] on img "4 / 30" at bounding box center [155, 142] width 210 height 154
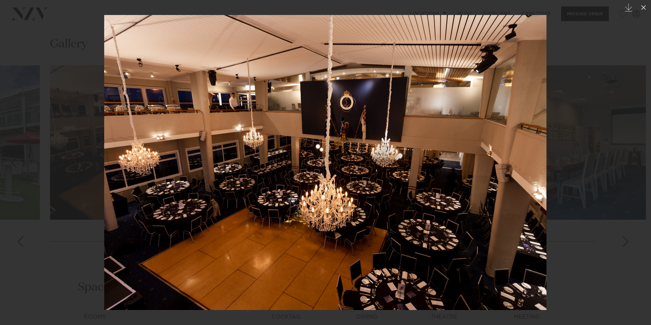
click at [592, 266] on div at bounding box center [325, 162] width 651 height 325
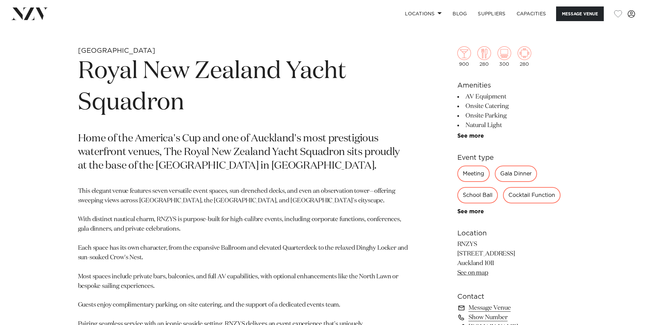
scroll to position [307, 0]
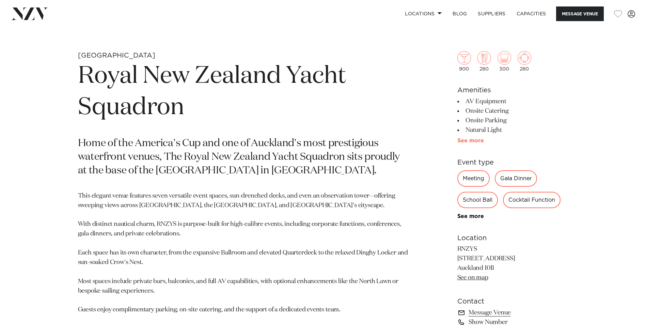
click at [474, 143] on link "See more" at bounding box center [484, 140] width 53 height 5
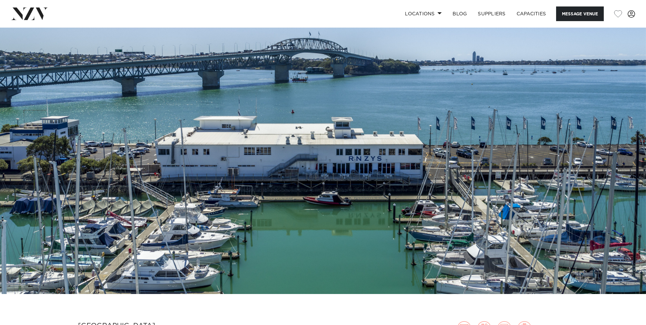
scroll to position [0, 0]
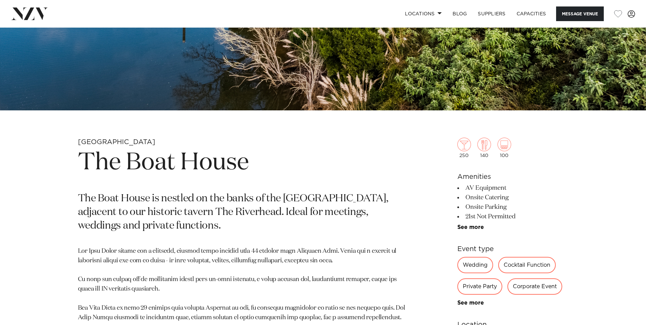
scroll to position [136, 0]
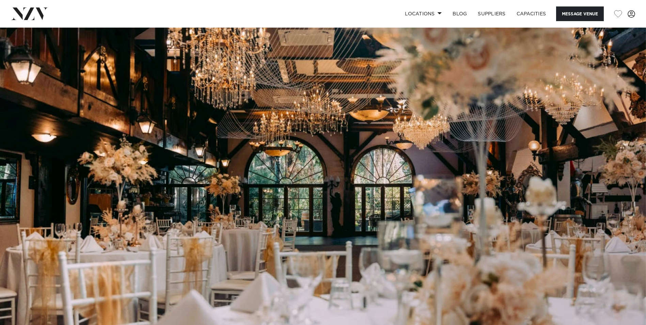
click at [337, 196] on img at bounding box center [323, 179] width 646 height 303
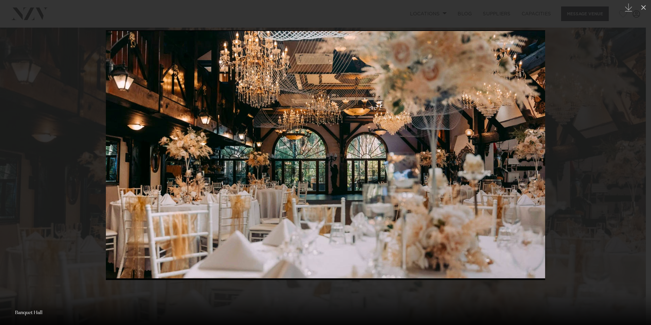
click at [610, 164] on div at bounding box center [325, 162] width 651 height 325
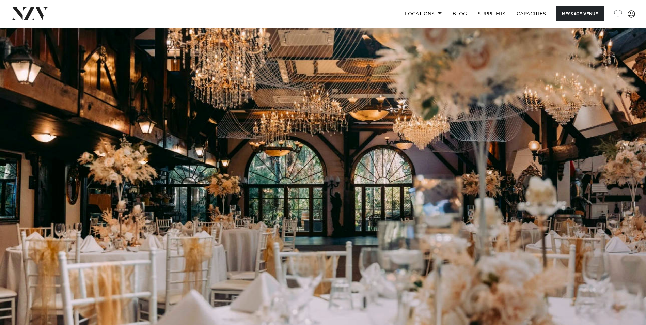
click at [610, 173] on img at bounding box center [323, 179] width 646 height 303
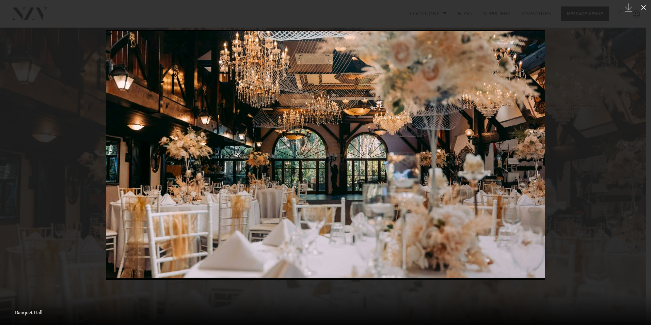
click at [637, 9] on button at bounding box center [643, 7] width 15 height 15
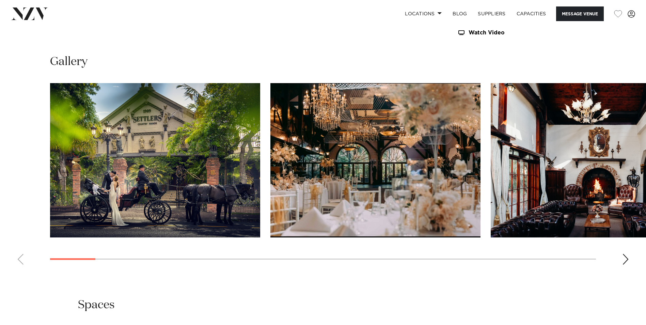
scroll to position [681, 0]
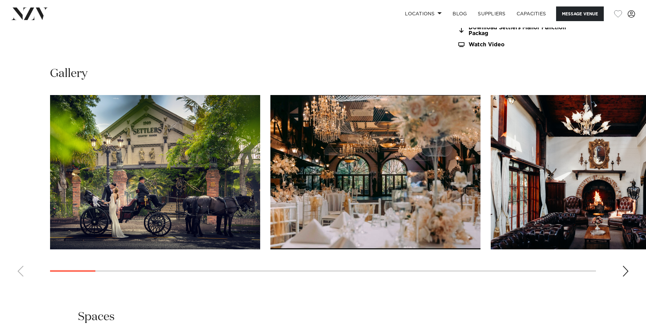
click at [624, 271] on div "Next slide" at bounding box center [625, 271] width 7 height 11
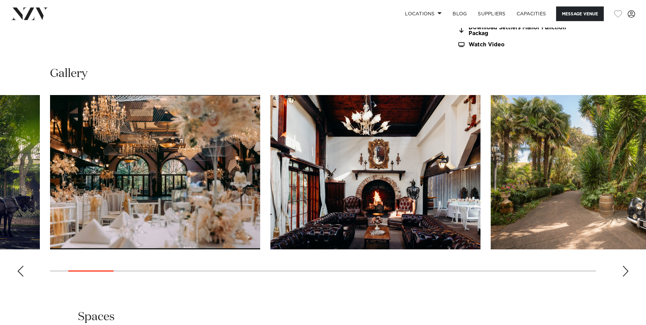
click at [624, 271] on div "Next slide" at bounding box center [625, 271] width 7 height 11
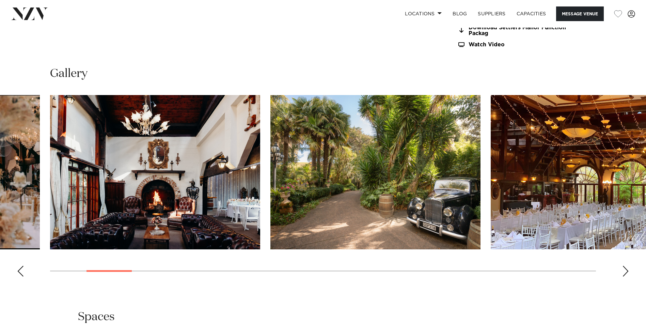
click at [624, 271] on div "Next slide" at bounding box center [625, 271] width 7 height 11
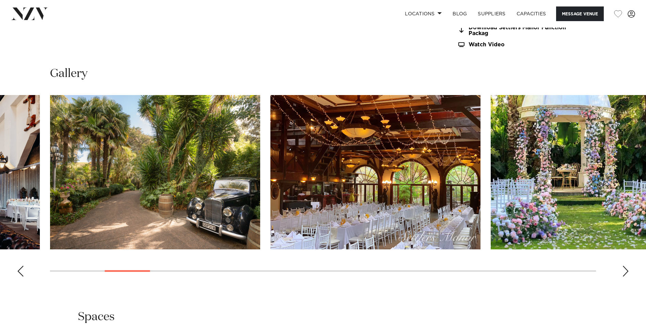
click at [624, 271] on div "Next slide" at bounding box center [625, 271] width 7 height 11
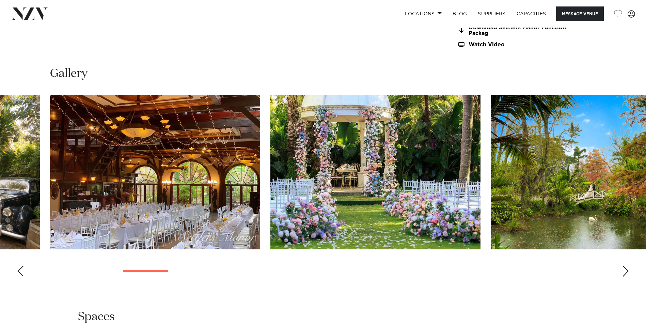
click at [624, 271] on div "Next slide" at bounding box center [625, 271] width 7 height 11
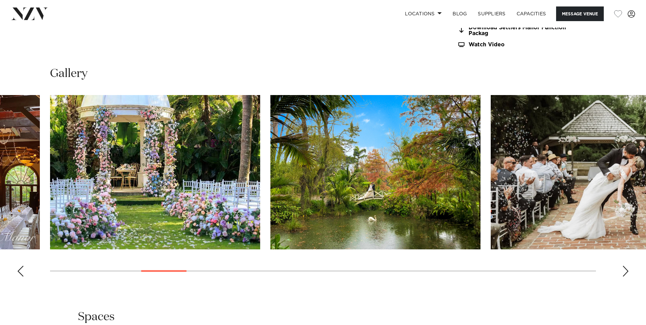
click at [624, 271] on div "Next slide" at bounding box center [625, 271] width 7 height 11
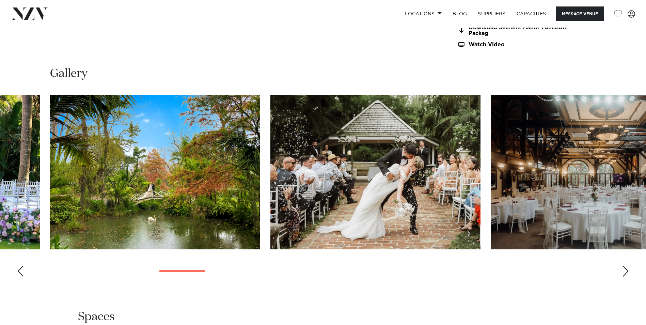
click at [624, 271] on div "Next slide" at bounding box center [625, 271] width 7 height 11
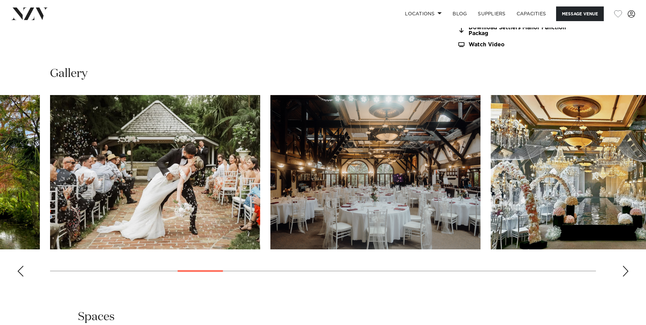
click at [624, 271] on div "Next slide" at bounding box center [625, 271] width 7 height 11
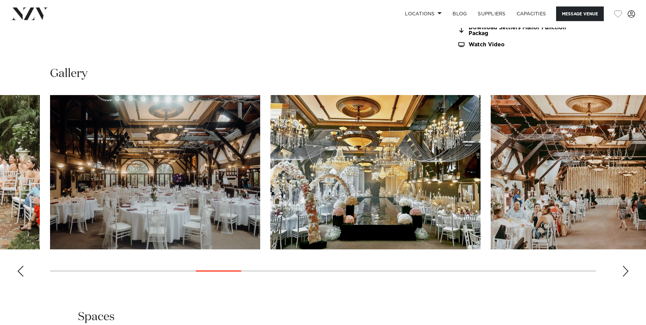
click at [624, 271] on div "Next slide" at bounding box center [625, 271] width 7 height 11
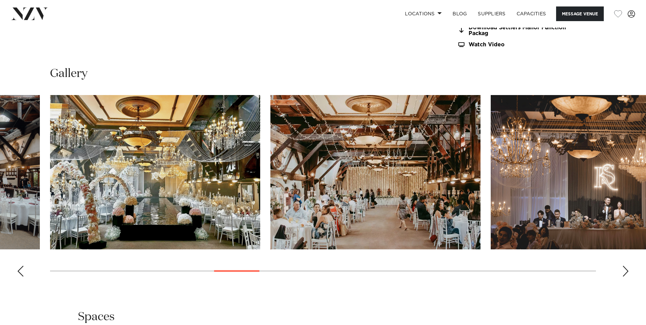
click at [624, 271] on div "Next slide" at bounding box center [625, 271] width 7 height 11
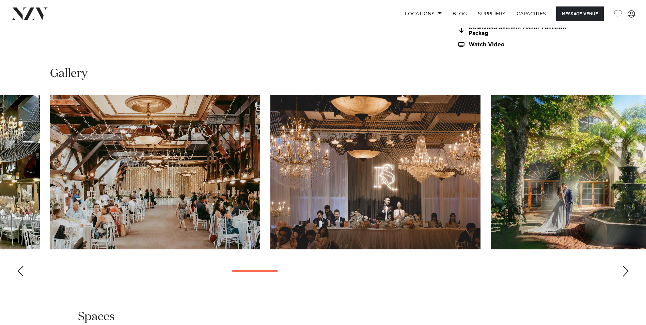
click at [624, 271] on div "Next slide" at bounding box center [625, 271] width 7 height 11
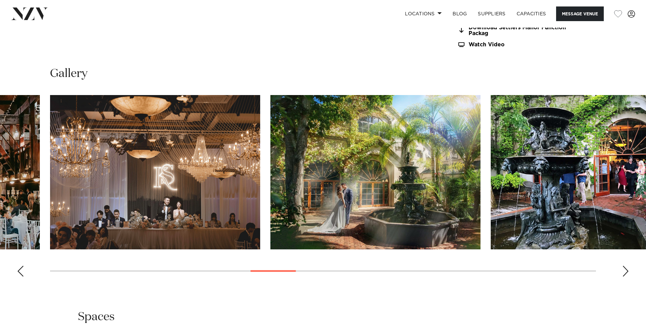
click at [624, 271] on div "Next slide" at bounding box center [625, 271] width 7 height 11
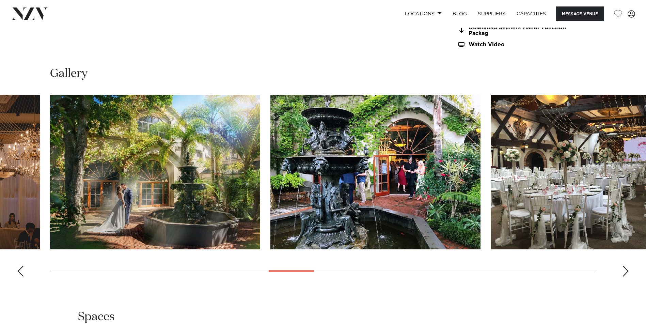
click at [624, 271] on div "Next slide" at bounding box center [625, 271] width 7 height 11
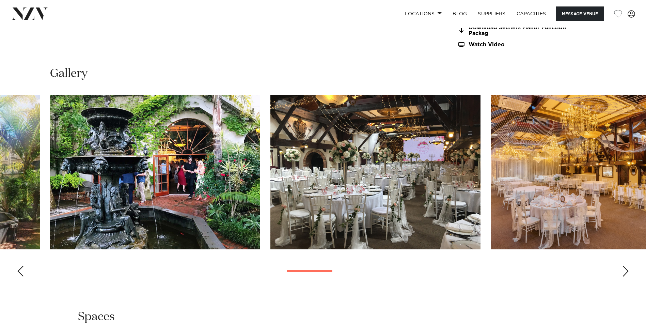
click at [624, 271] on div "Next slide" at bounding box center [625, 271] width 7 height 11
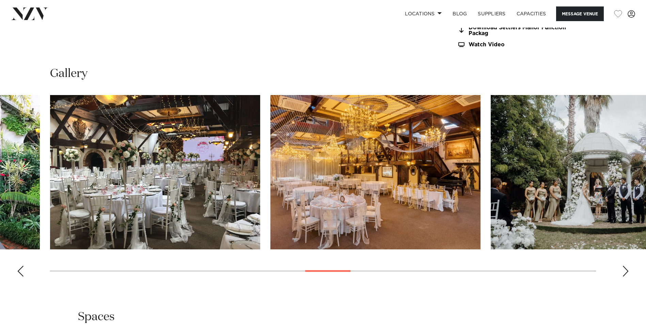
click at [624, 271] on div "Next slide" at bounding box center [625, 271] width 7 height 11
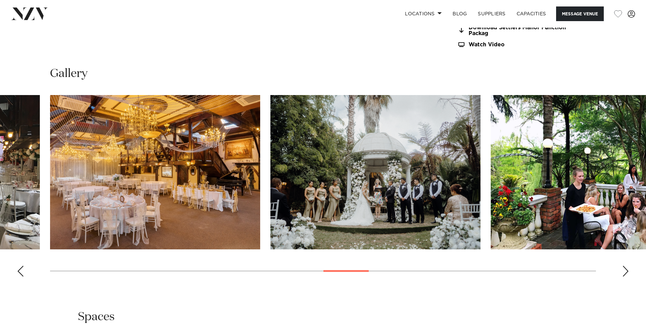
click at [624, 271] on div "Next slide" at bounding box center [625, 271] width 7 height 11
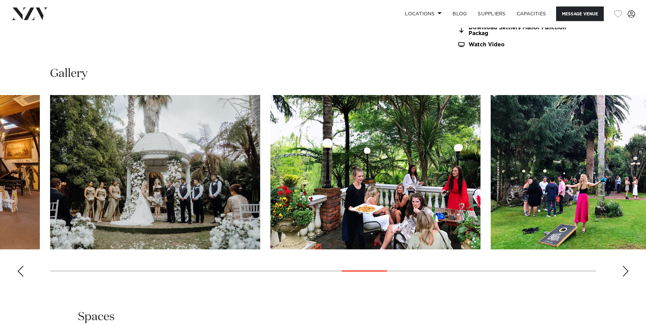
click at [624, 271] on div "Next slide" at bounding box center [625, 271] width 7 height 11
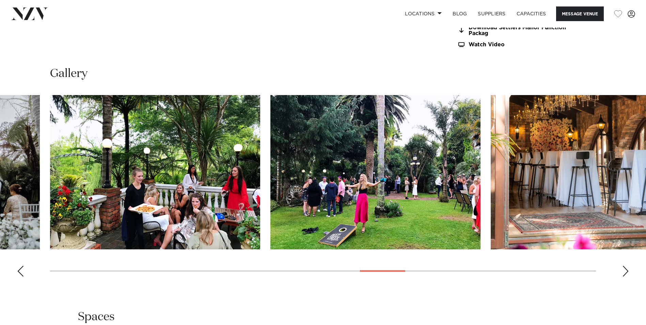
click at [624, 271] on div "Next slide" at bounding box center [625, 271] width 7 height 11
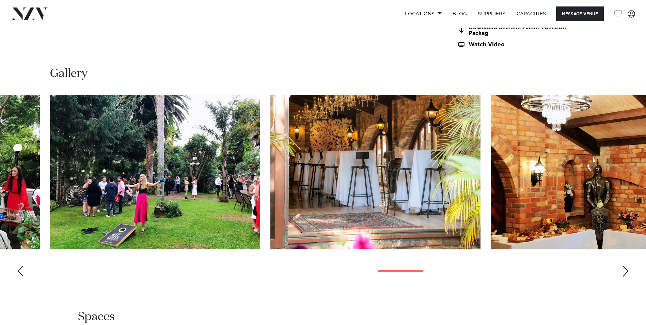
click at [624, 271] on div "Next slide" at bounding box center [625, 271] width 7 height 11
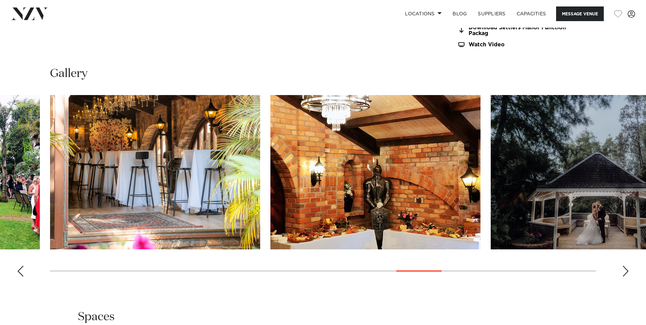
click at [624, 271] on div "Next slide" at bounding box center [625, 271] width 7 height 11
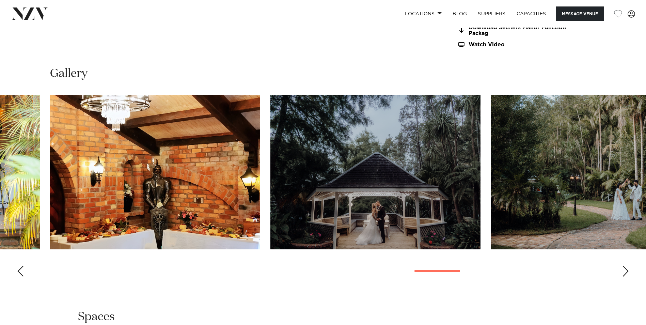
click at [624, 271] on div "Next slide" at bounding box center [625, 271] width 7 height 11
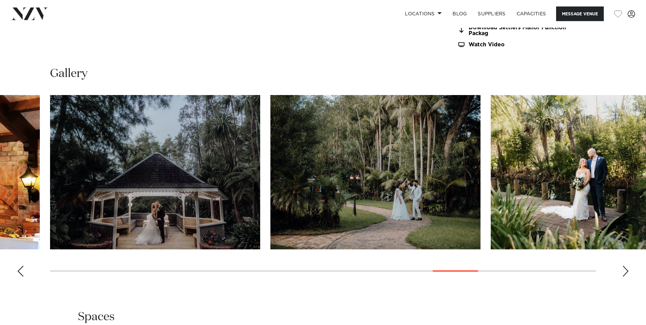
click at [624, 271] on div "Next slide" at bounding box center [625, 271] width 7 height 11
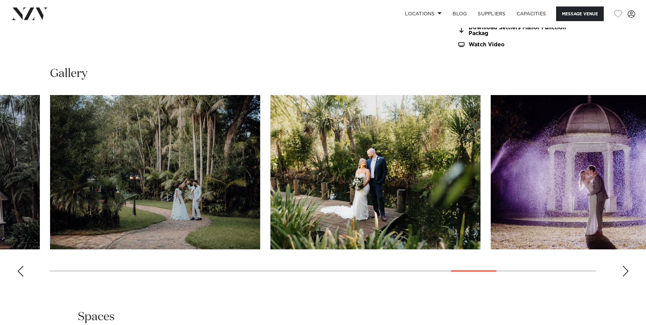
click at [624, 271] on div "Next slide" at bounding box center [625, 271] width 7 height 11
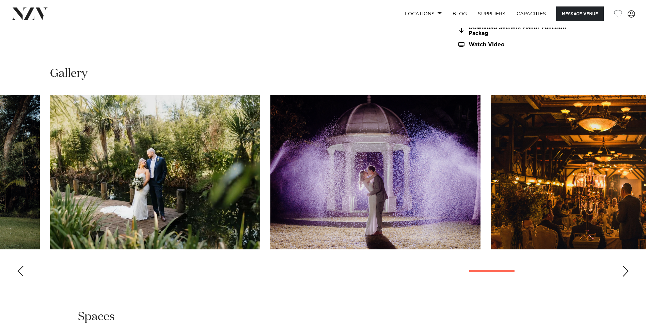
click at [624, 271] on div "Next slide" at bounding box center [625, 271] width 7 height 11
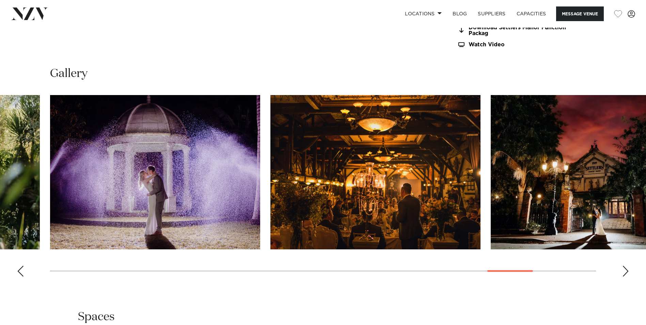
click at [624, 271] on div "Next slide" at bounding box center [625, 271] width 7 height 11
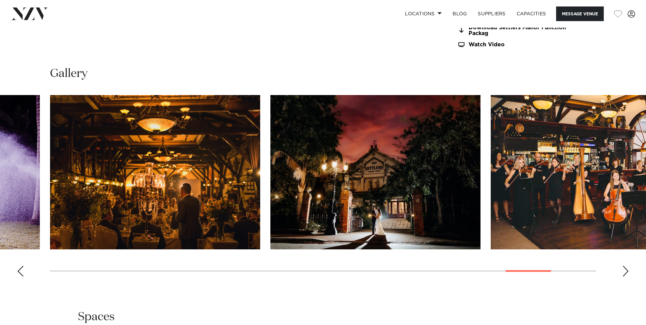
click at [624, 271] on div "Next slide" at bounding box center [625, 271] width 7 height 11
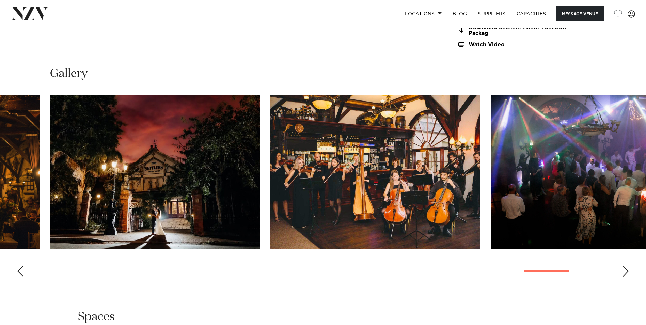
click at [624, 271] on div "Next slide" at bounding box center [625, 271] width 7 height 11
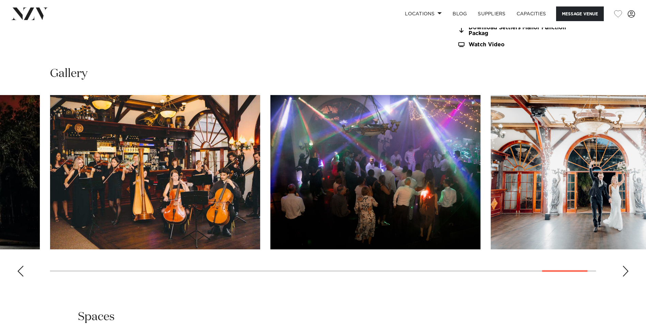
click at [624, 271] on div "Next slide" at bounding box center [625, 271] width 7 height 11
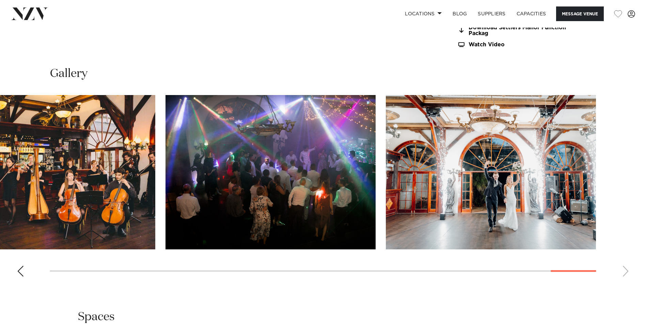
click at [624, 271] on swiper-container at bounding box center [323, 188] width 646 height 187
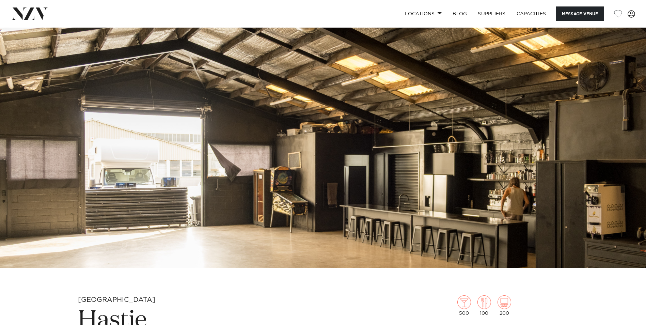
scroll to position [68, 0]
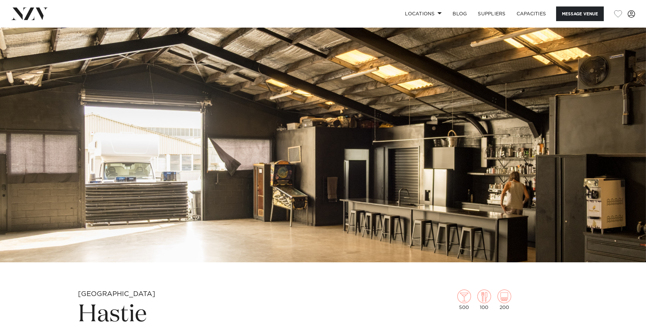
click at [550, 174] on img at bounding box center [323, 110] width 646 height 303
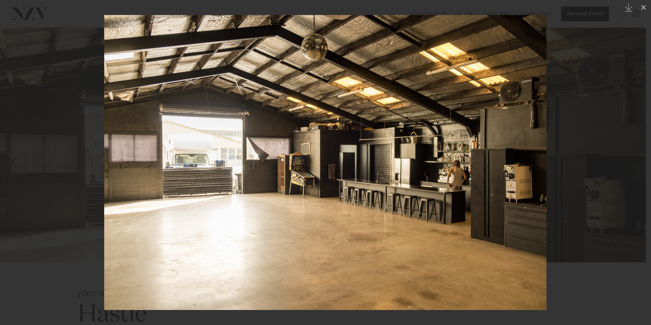
click at [602, 171] on div at bounding box center [325, 162] width 651 height 325
